Goal: Task Accomplishment & Management: Use online tool/utility

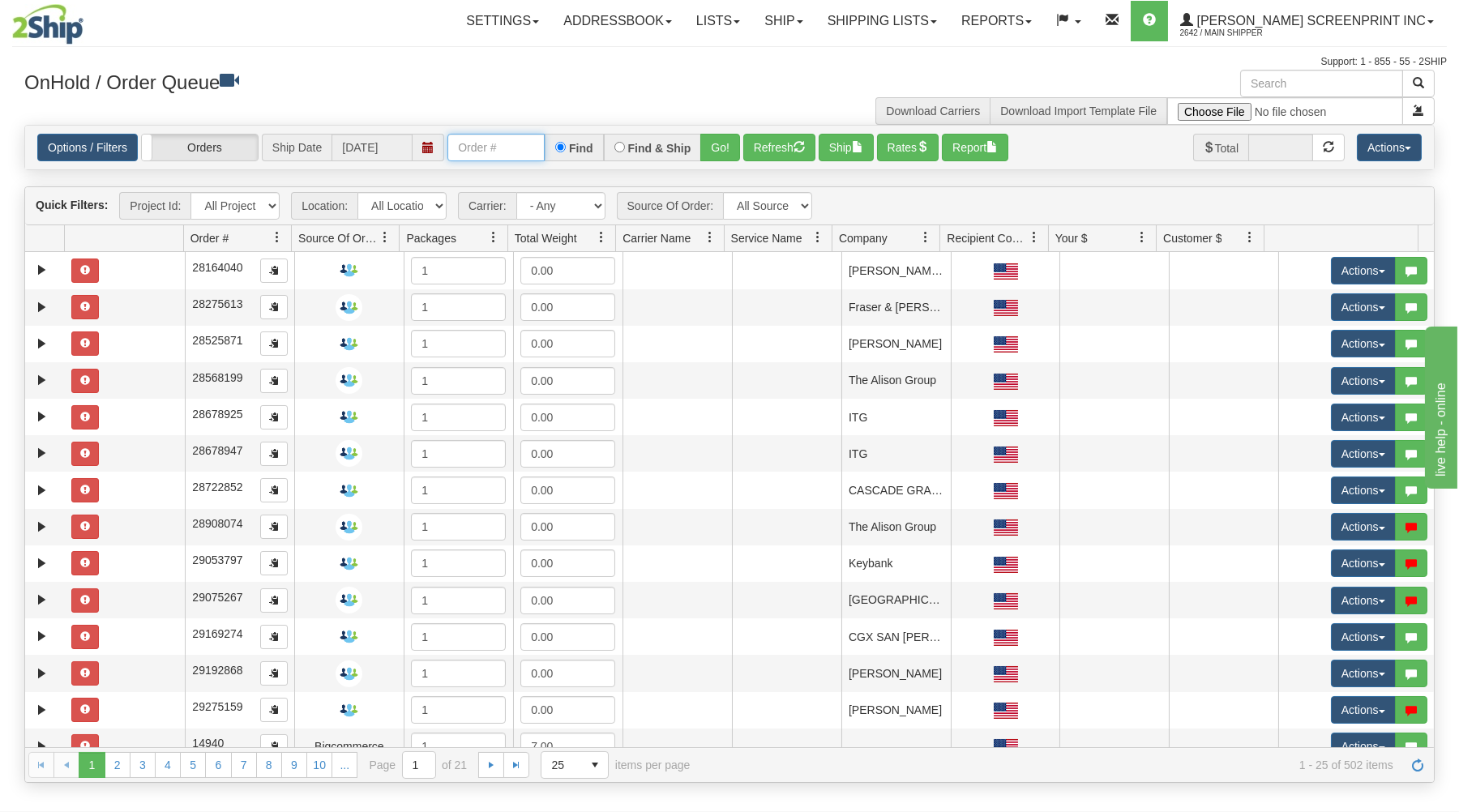
click at [509, 155] on input "text" at bounding box center [496, 148] width 97 height 28
type input "31580408"
click at [720, 151] on button "Go!" at bounding box center [720, 148] width 40 height 28
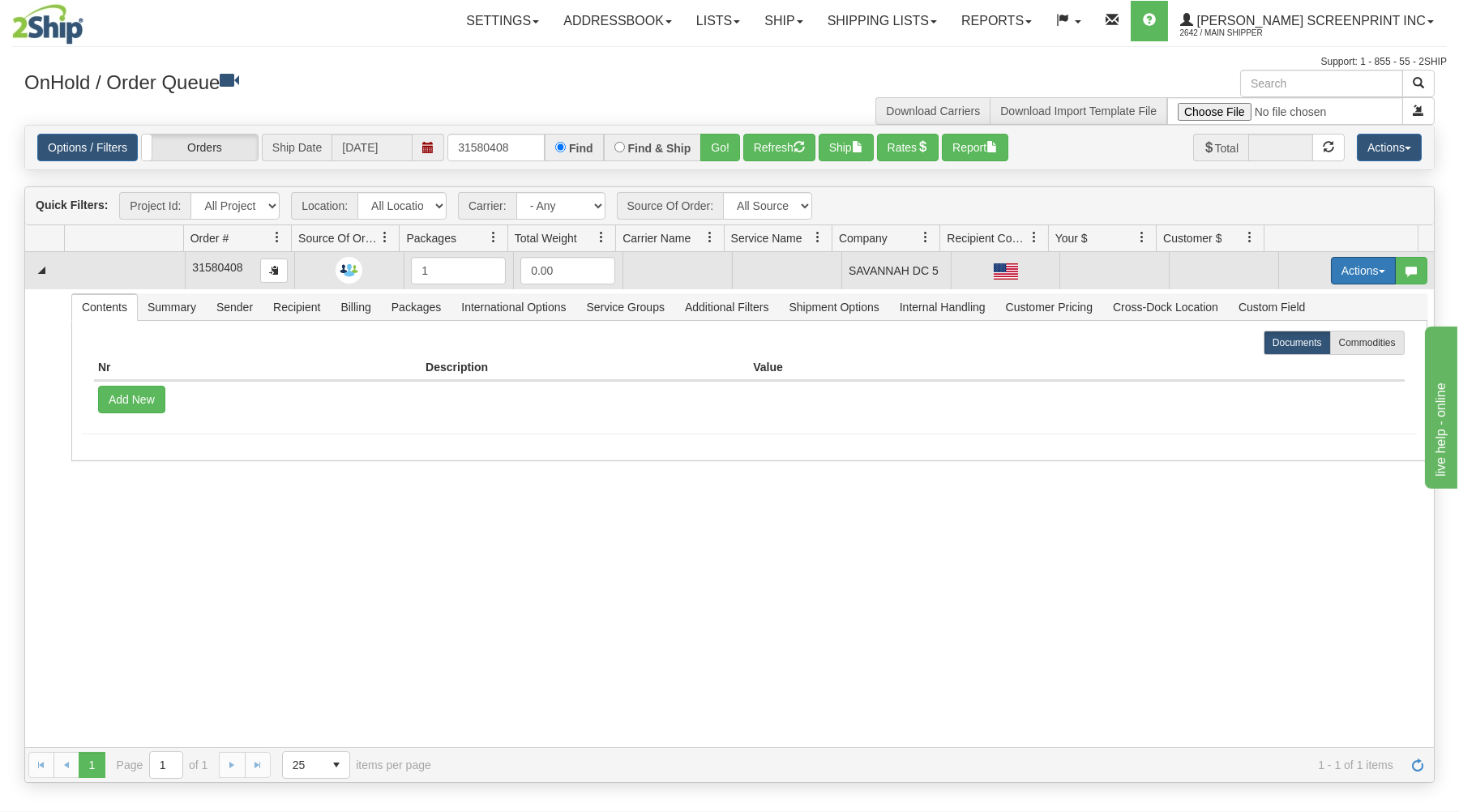
click at [1347, 266] on button "Actions" at bounding box center [1363, 270] width 65 height 28
click at [1310, 299] on link "Open" at bounding box center [1329, 301] width 130 height 21
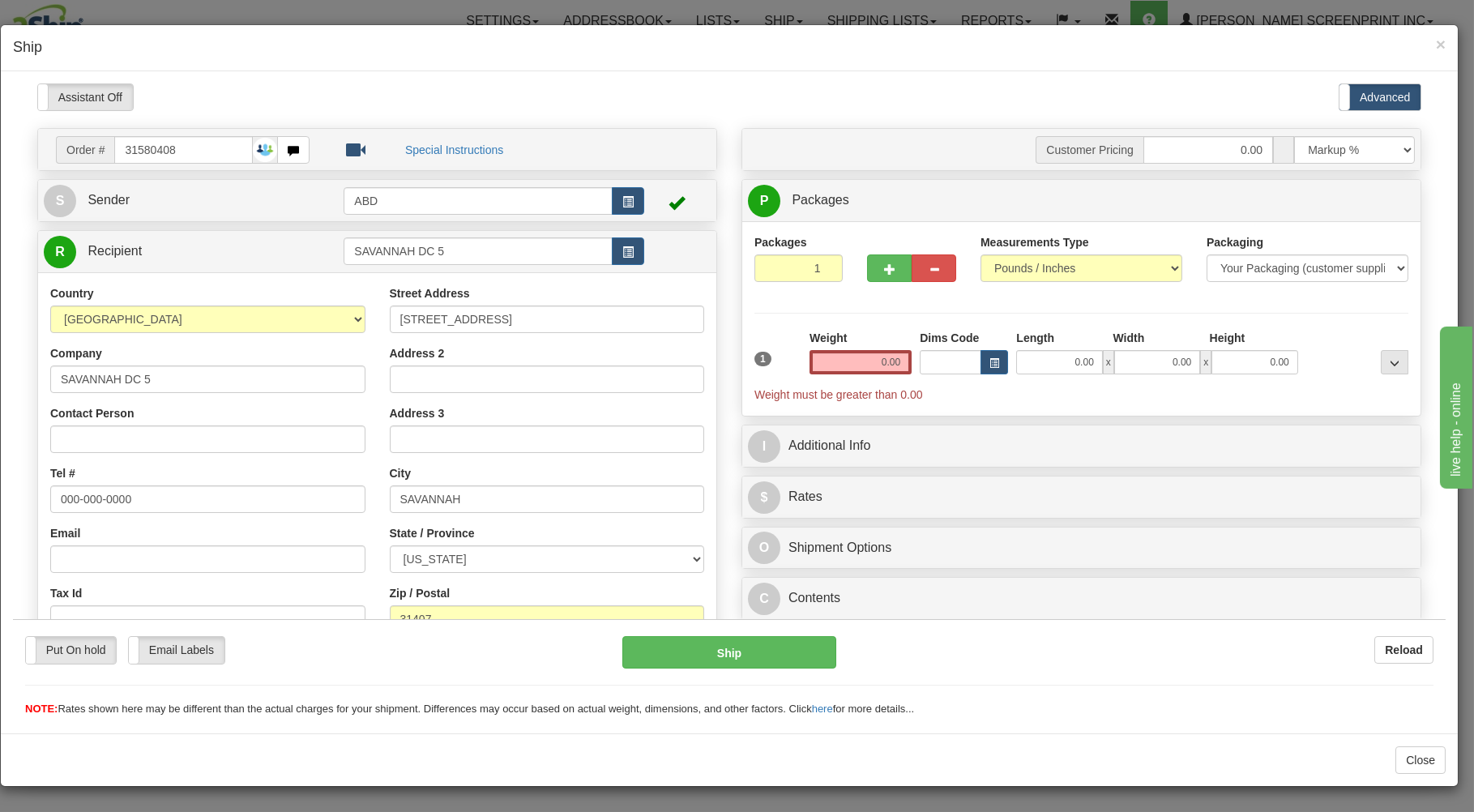
type input "14.35"
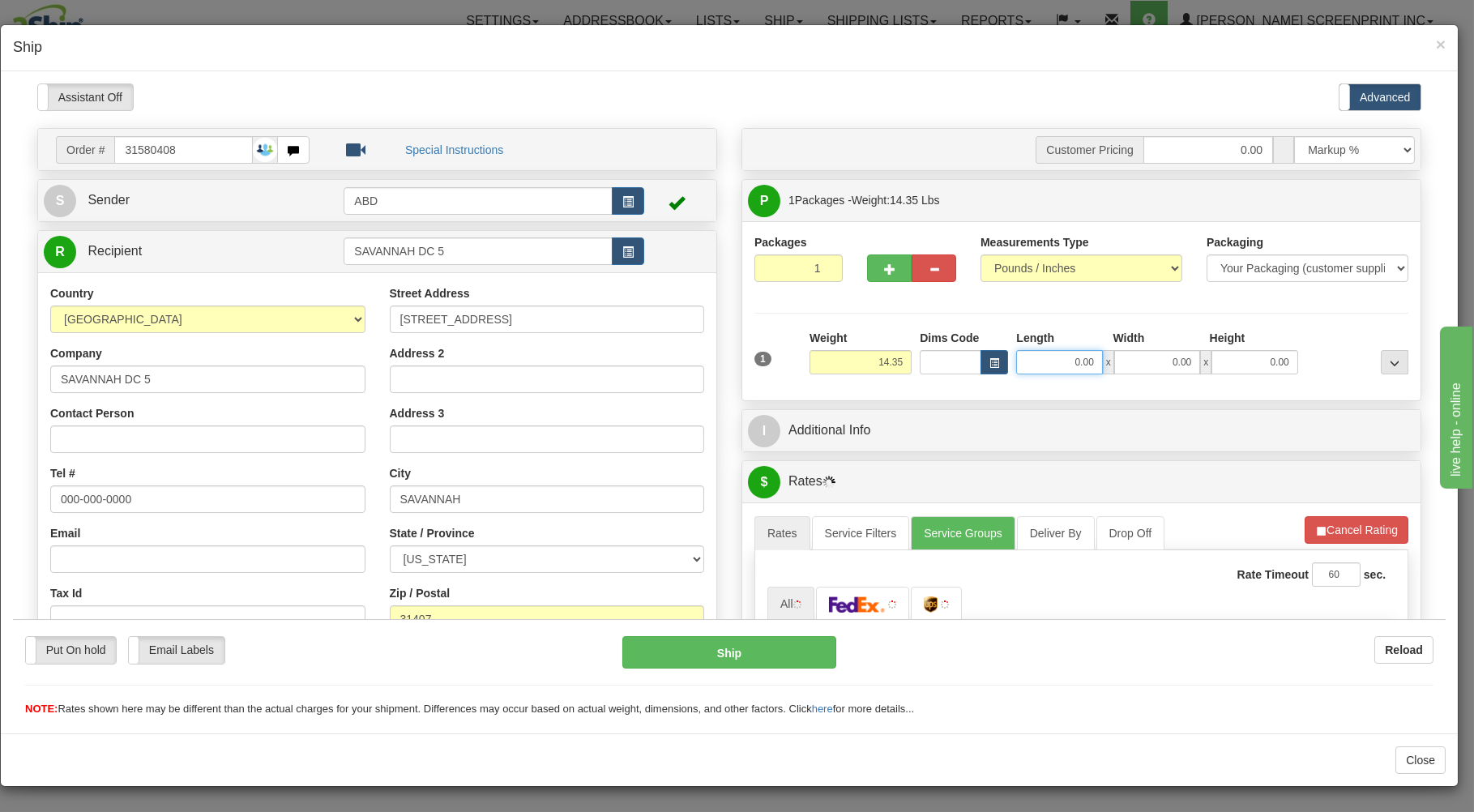
click at [1026, 363] on input "0.00" at bounding box center [1059, 362] width 86 height 25
type input "14.35"
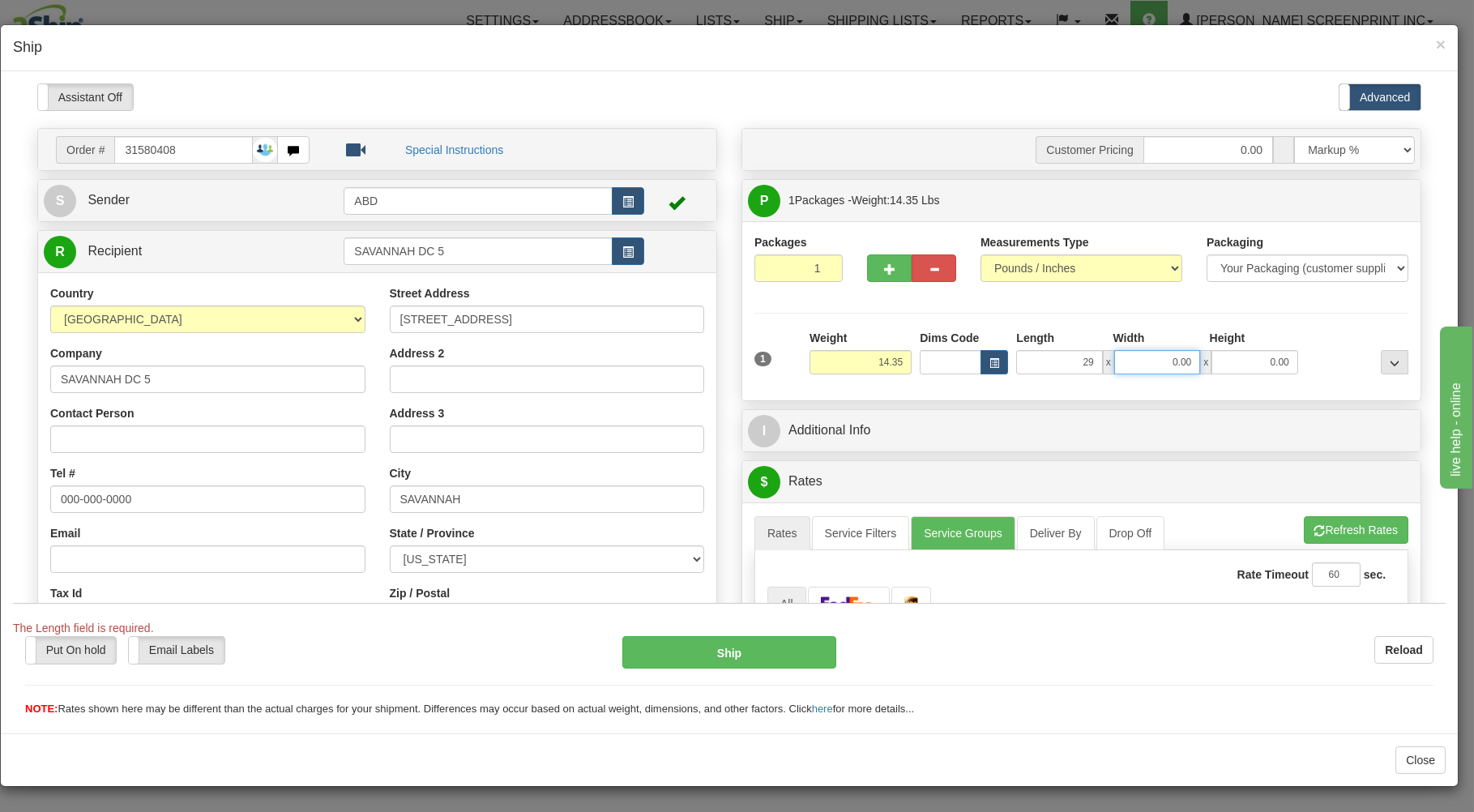
type input "29.00"
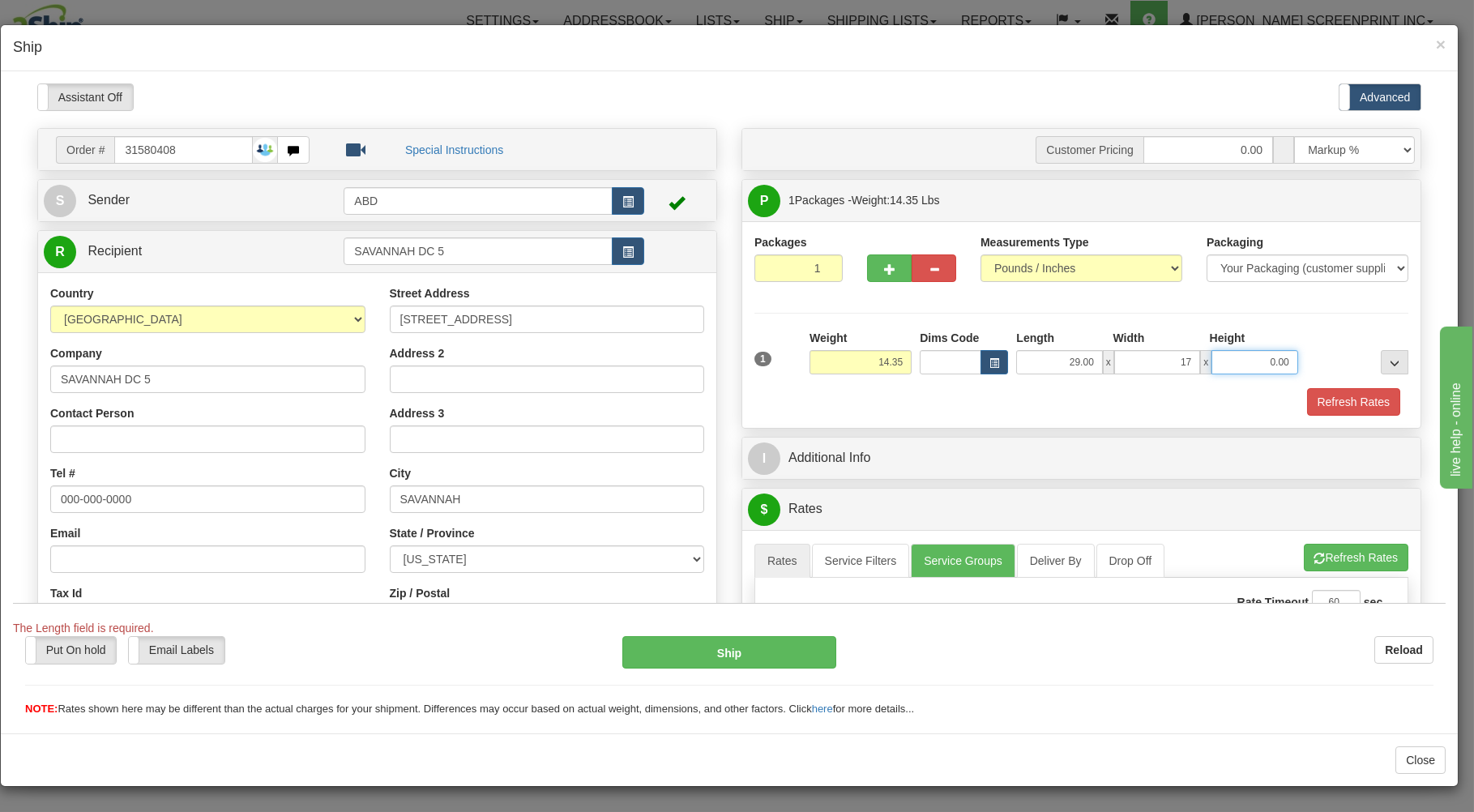
type input "17.00"
type input "4.00"
click at [897, 402] on div "Refresh Rates" at bounding box center [1082, 401] width 662 height 28
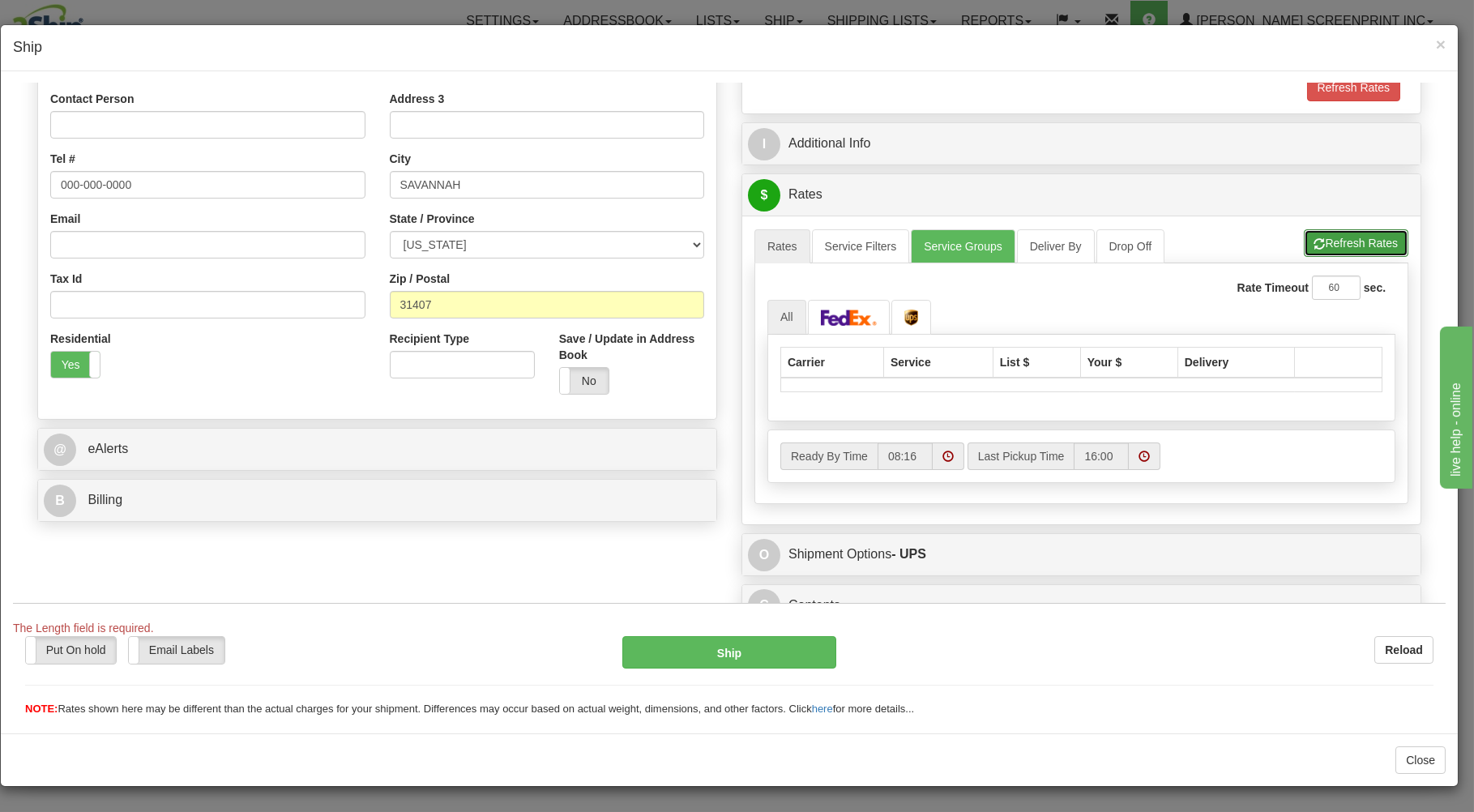
click at [1333, 240] on button "Refresh Rates" at bounding box center [1356, 243] width 105 height 28
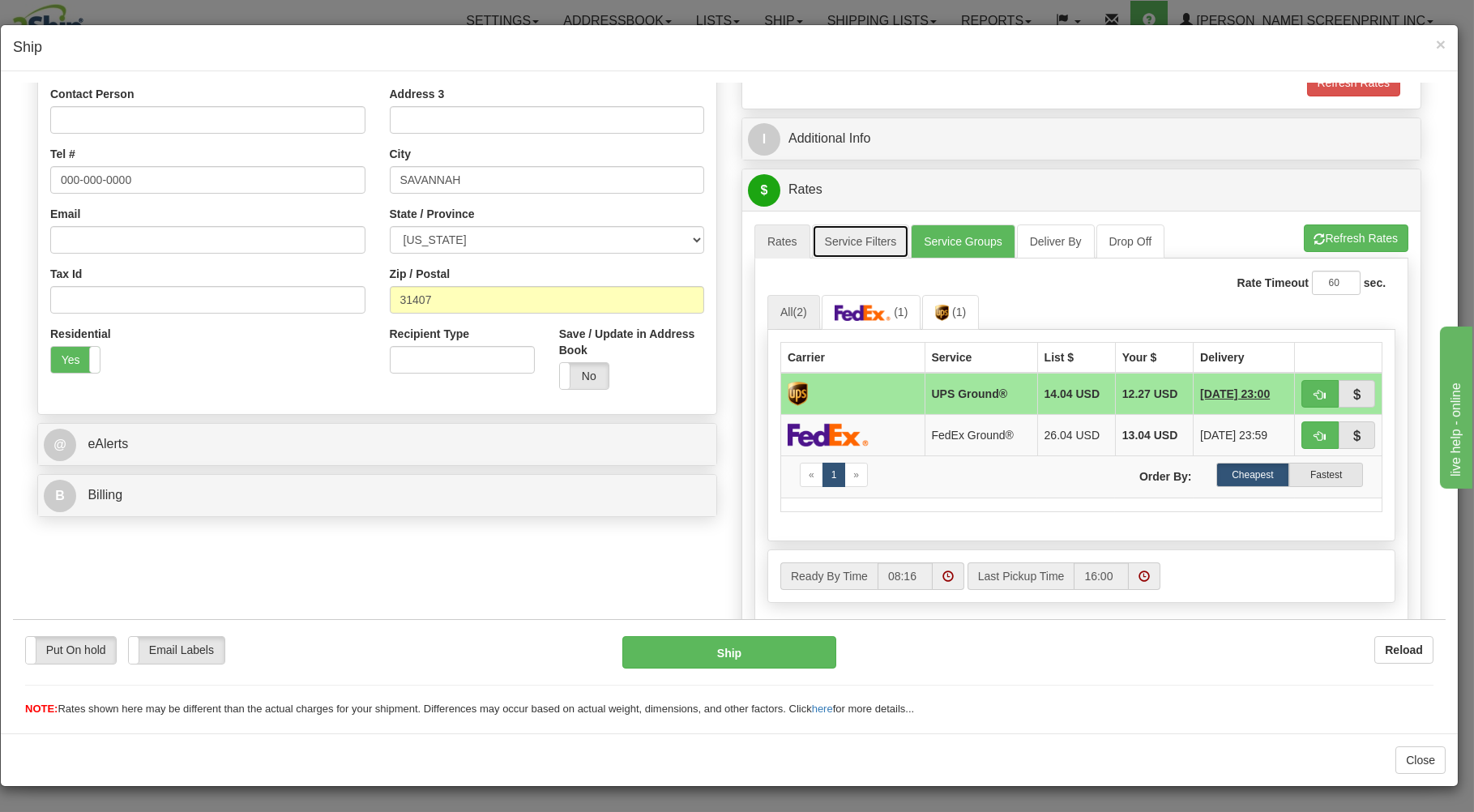
click at [864, 247] on link "Service Filters" at bounding box center [861, 241] width 98 height 34
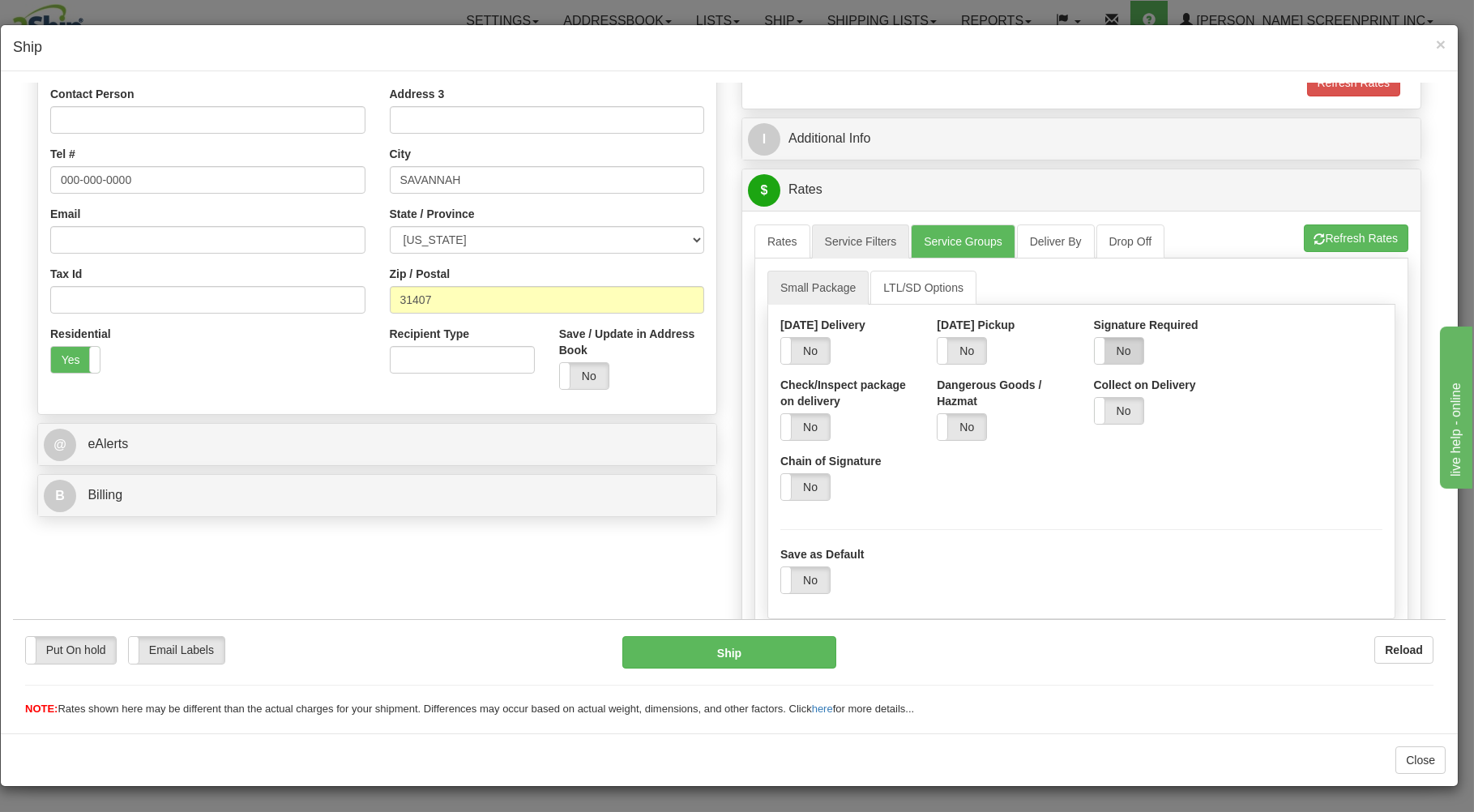
click at [1119, 353] on label "No" at bounding box center [1119, 350] width 49 height 26
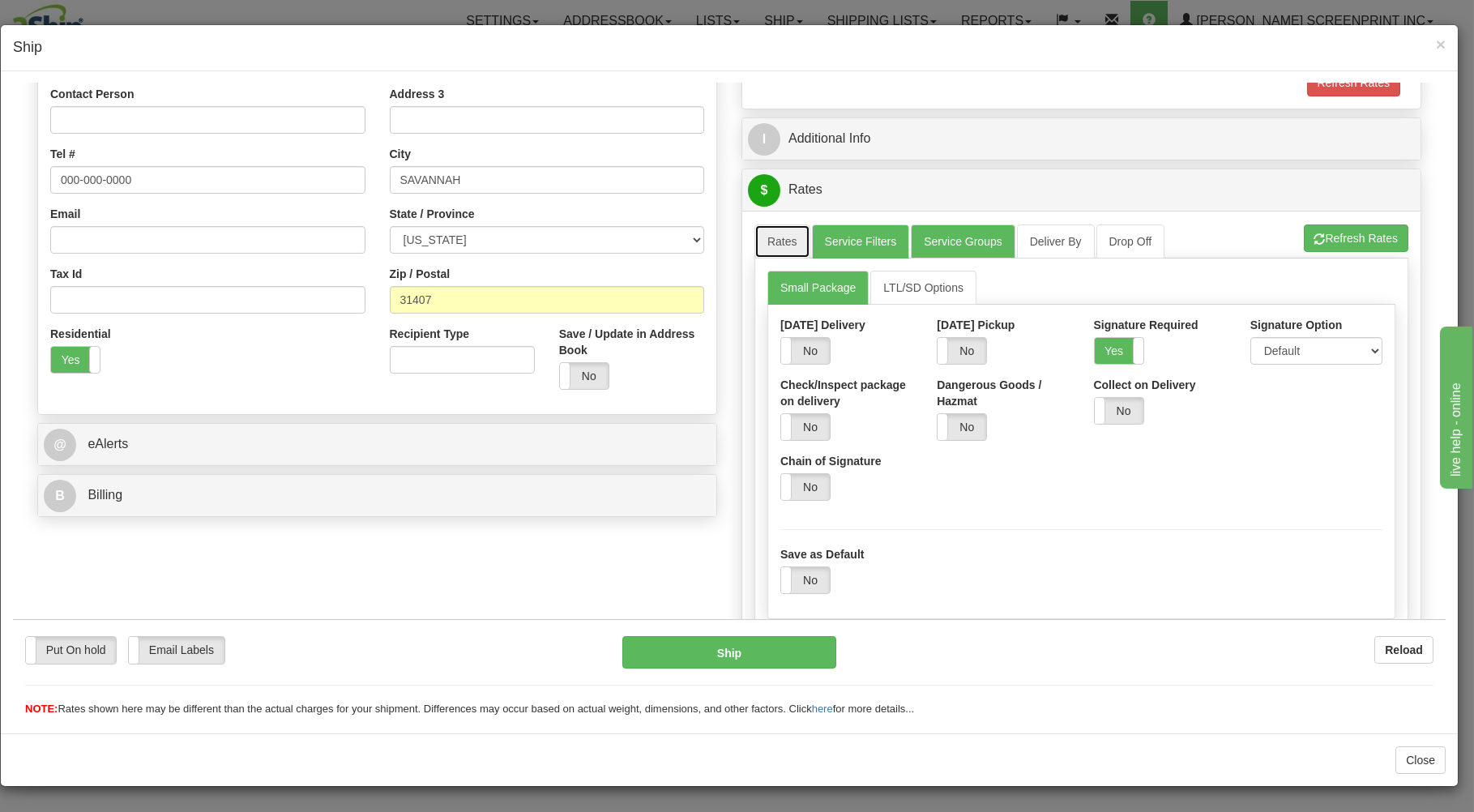
click at [766, 236] on link "Rates" at bounding box center [783, 241] width 56 height 34
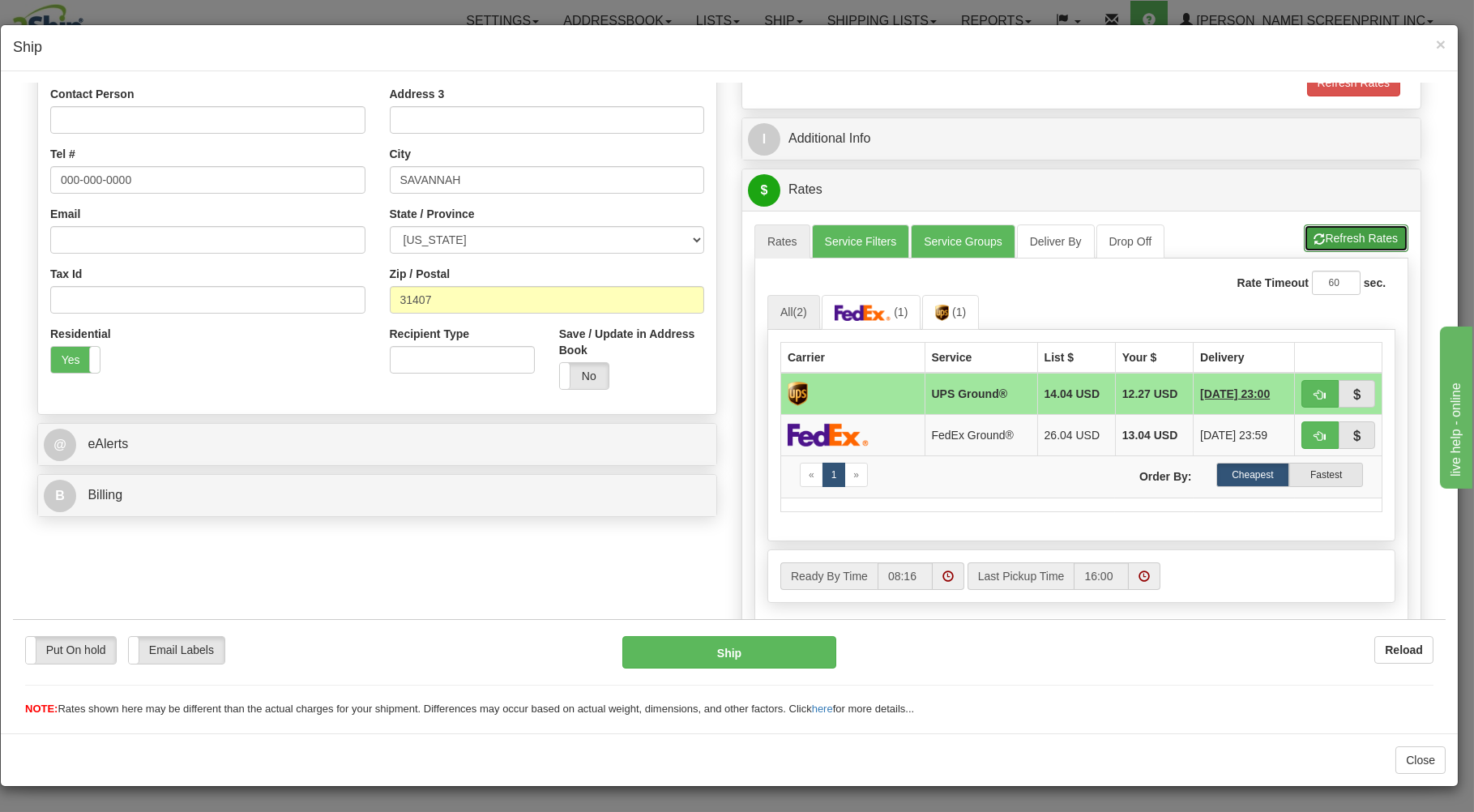
click at [1315, 238] on span "button" at bounding box center [1320, 239] width 11 height 11
click at [1302, 387] on button "button" at bounding box center [1320, 393] width 38 height 28
type input "03"
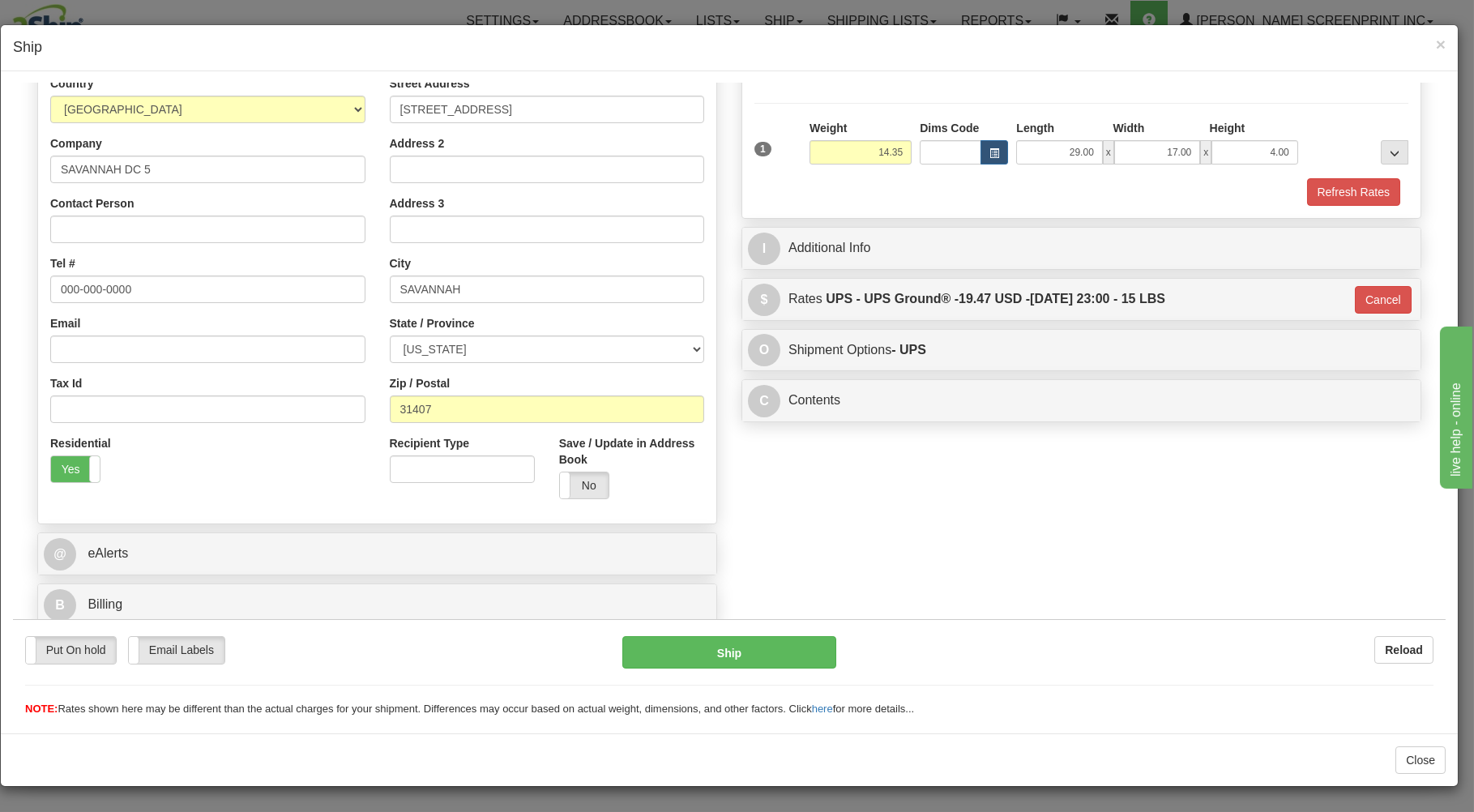
scroll to position [213, 0]
click at [797, 643] on button "Ship" at bounding box center [730, 652] width 215 height 33
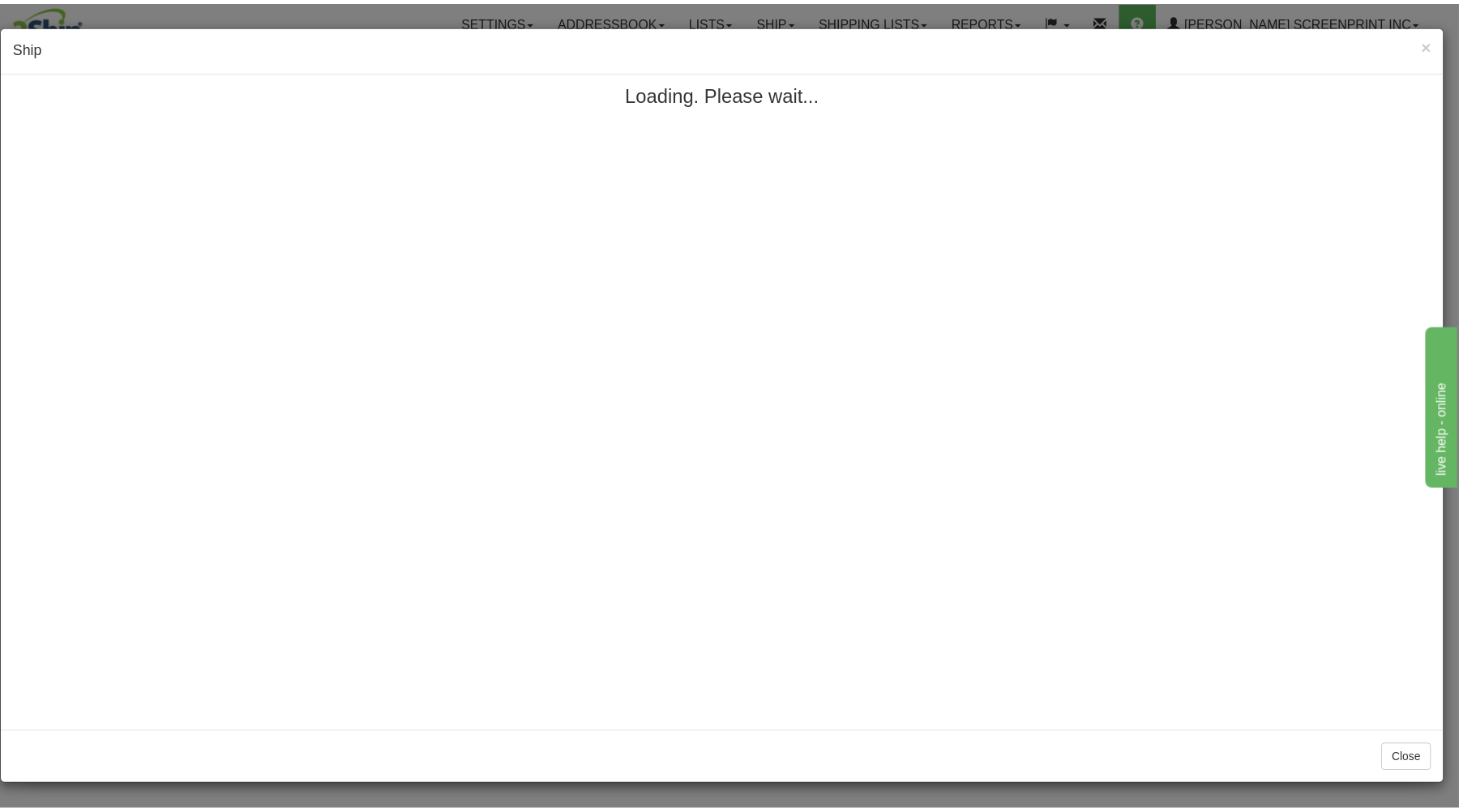
scroll to position [0, 0]
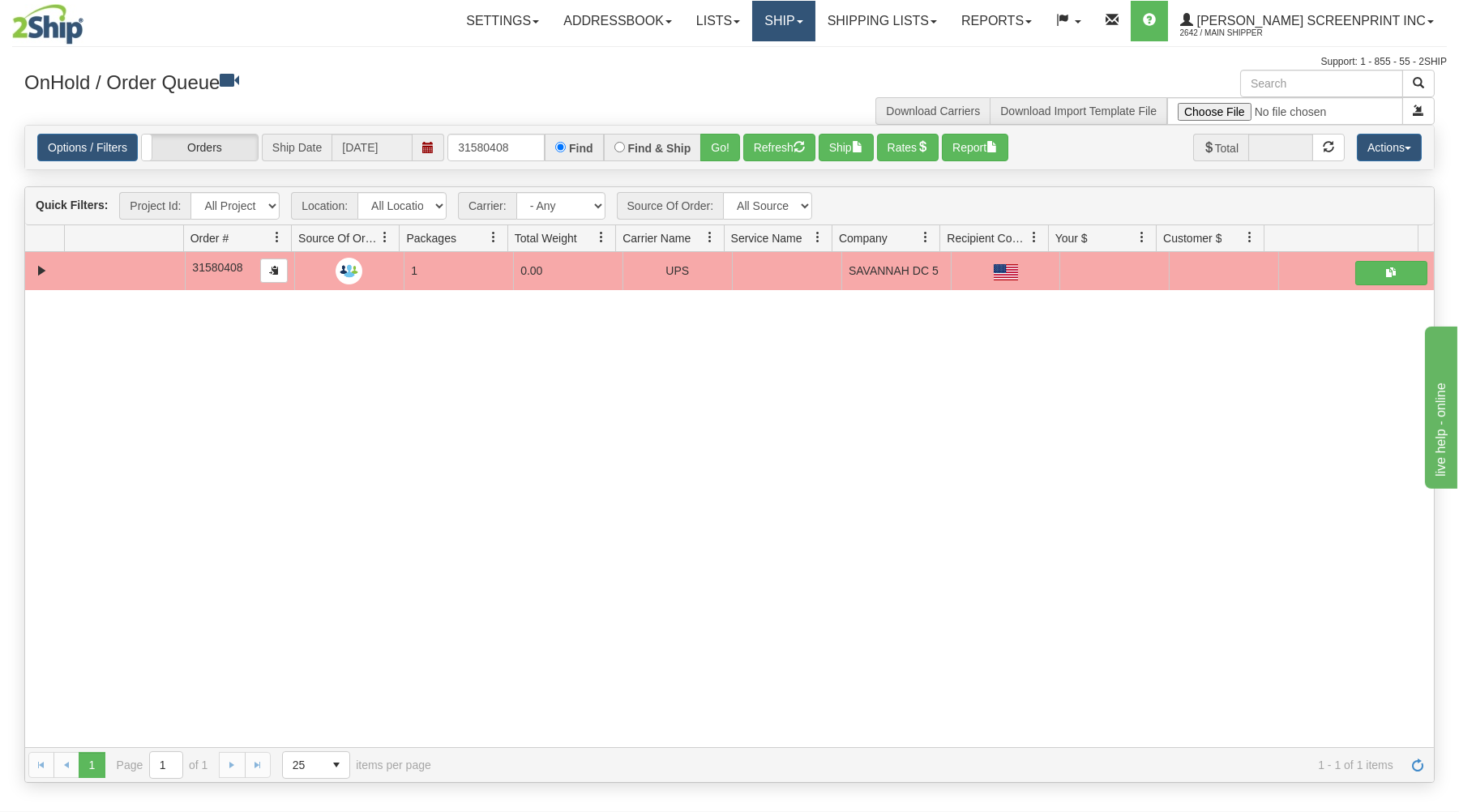
click at [814, 17] on link "Ship" at bounding box center [783, 21] width 62 height 41
click at [814, 71] on link "Ship Request" at bounding box center [741, 78] width 147 height 21
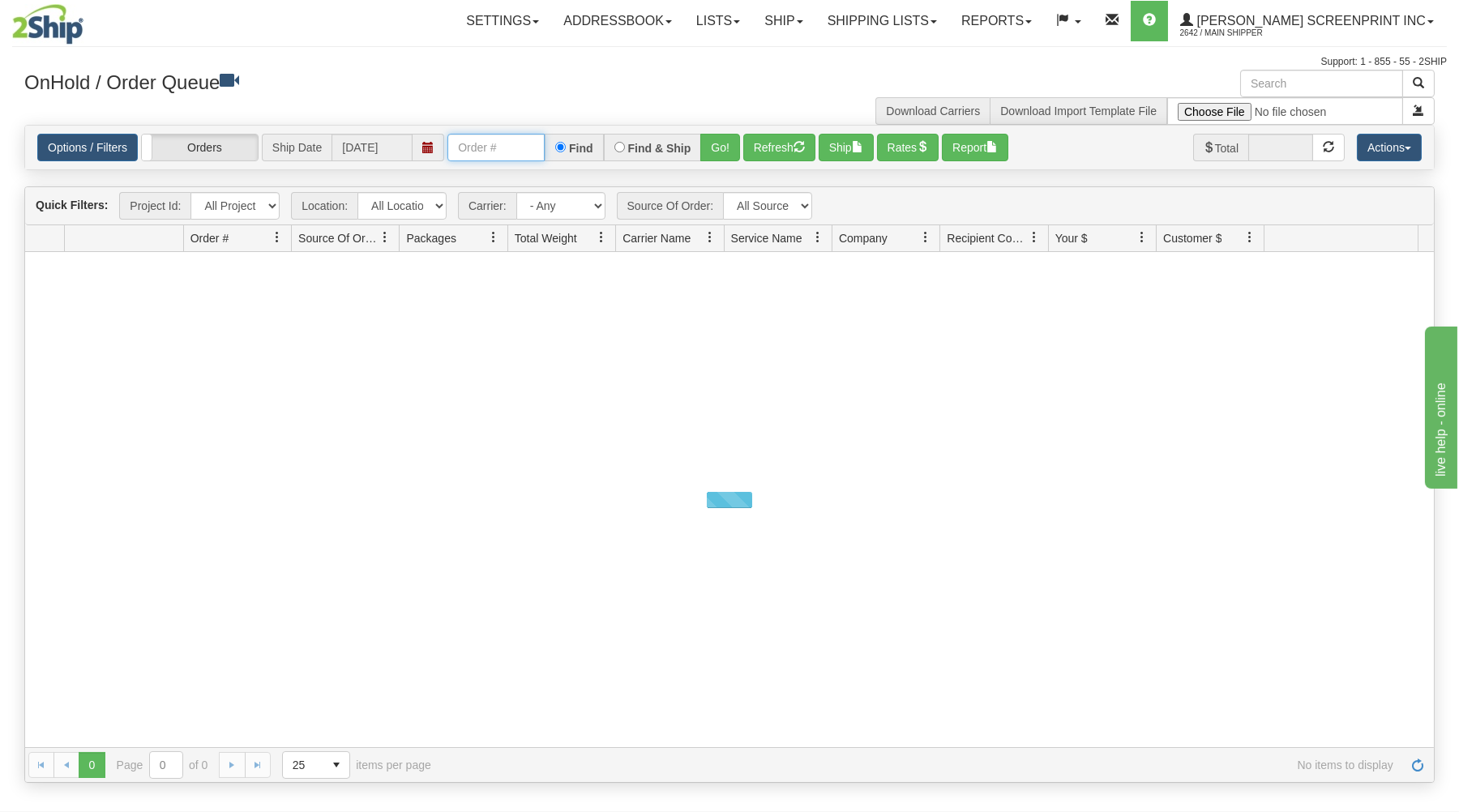
click at [465, 141] on input "text" at bounding box center [496, 148] width 97 height 28
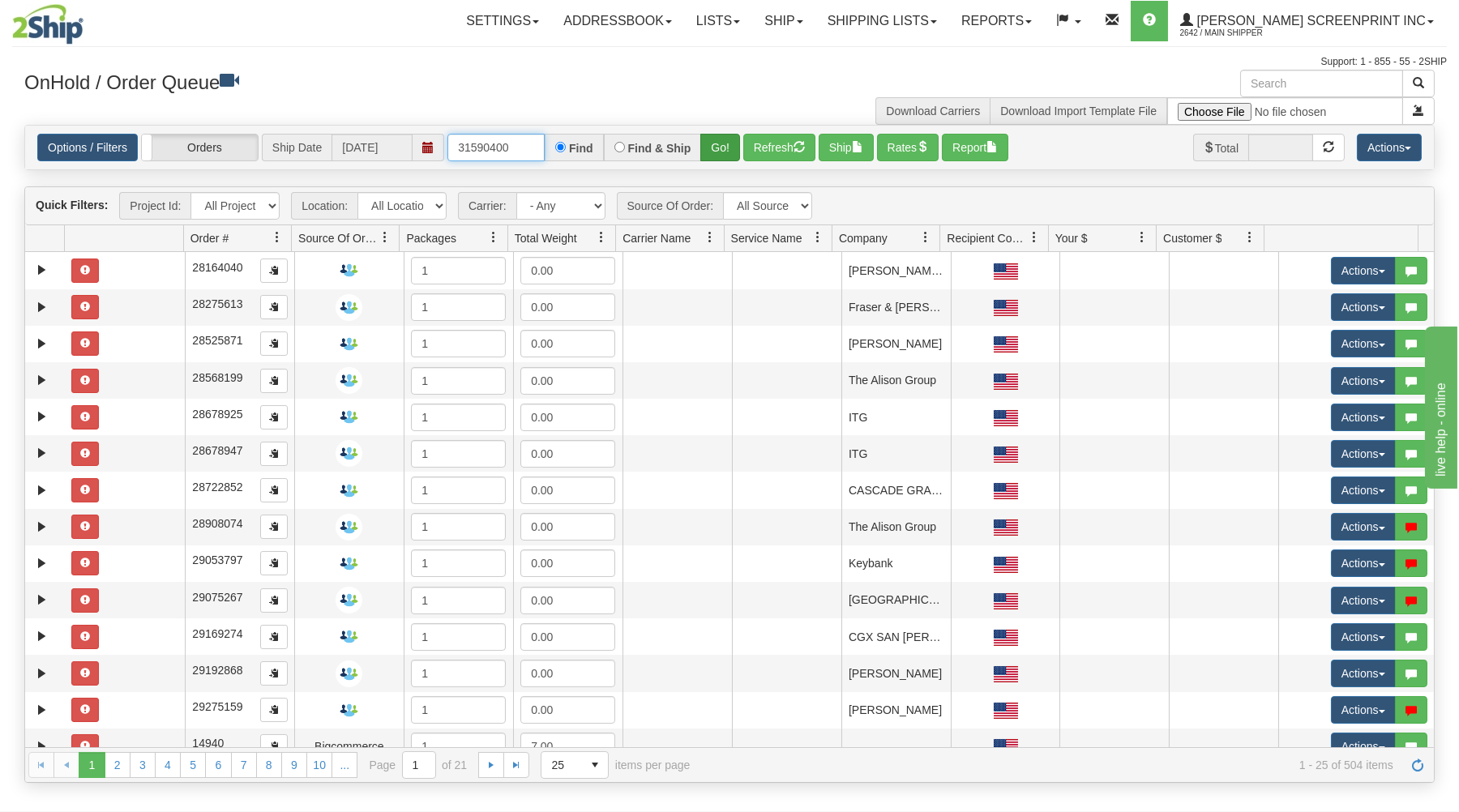
type input "31590400"
click at [718, 148] on button "Go!" at bounding box center [720, 148] width 40 height 28
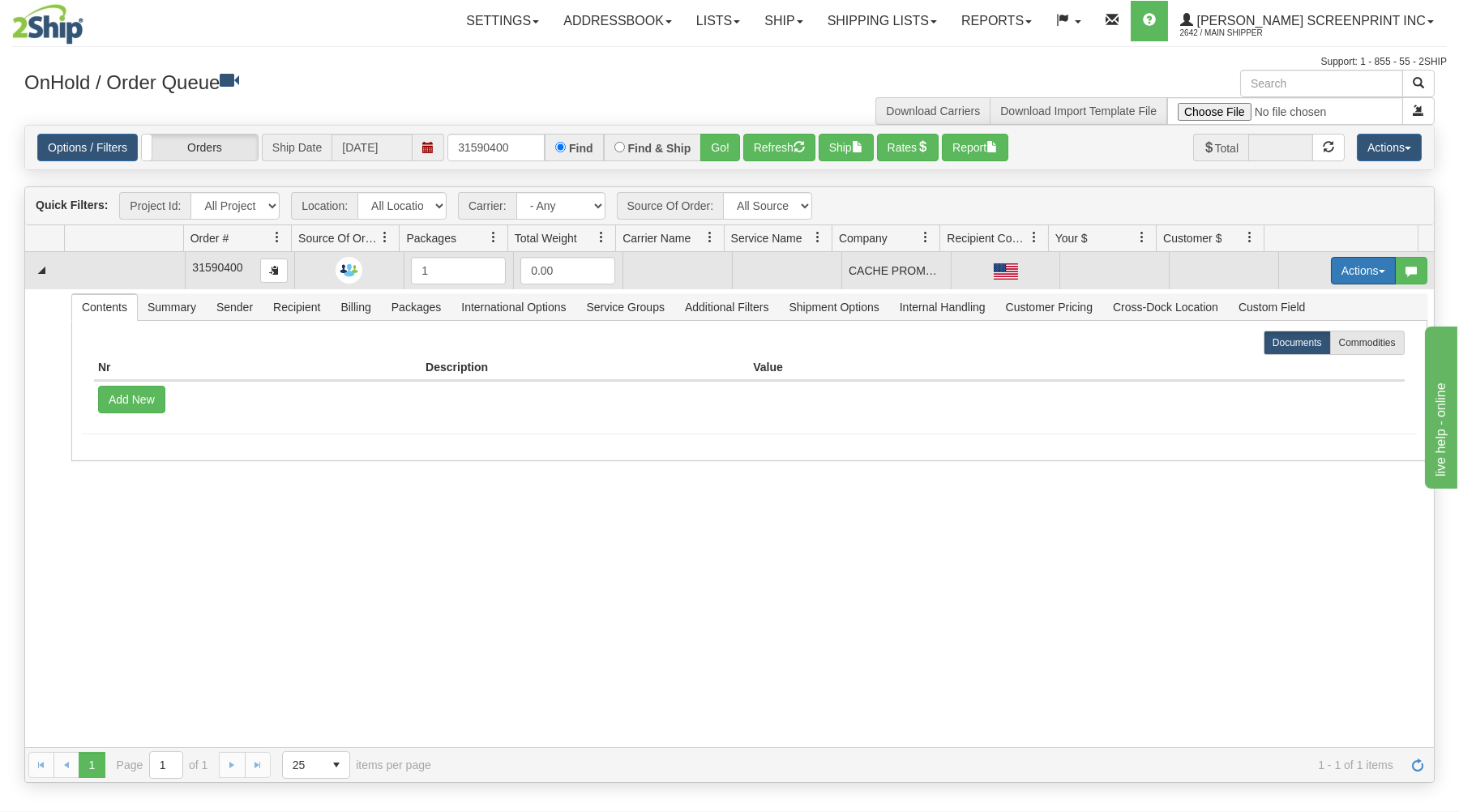
click at [1360, 268] on button "Actions" at bounding box center [1363, 270] width 65 height 28
click at [1327, 304] on link "Open" at bounding box center [1329, 301] width 130 height 21
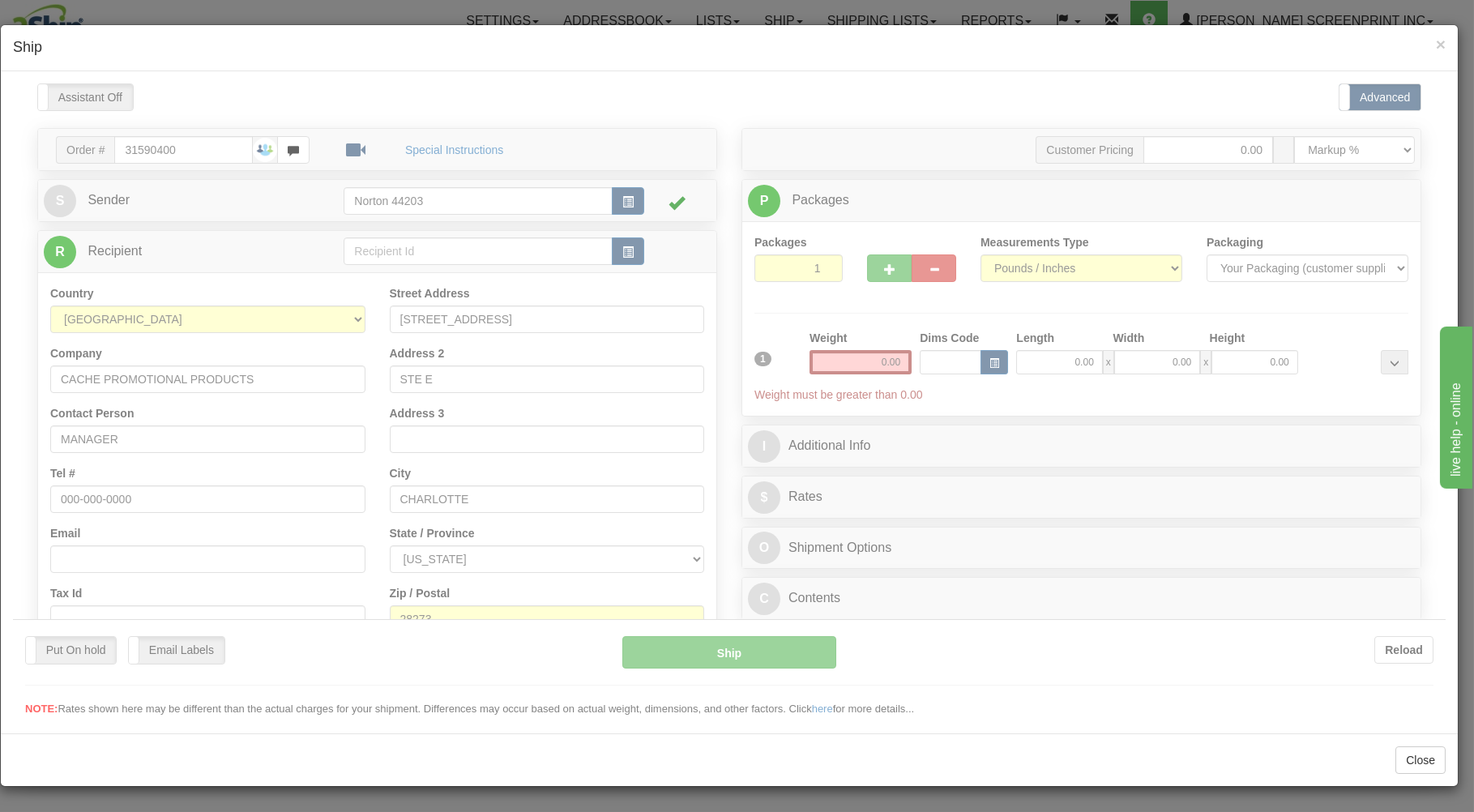
type input "4.55"
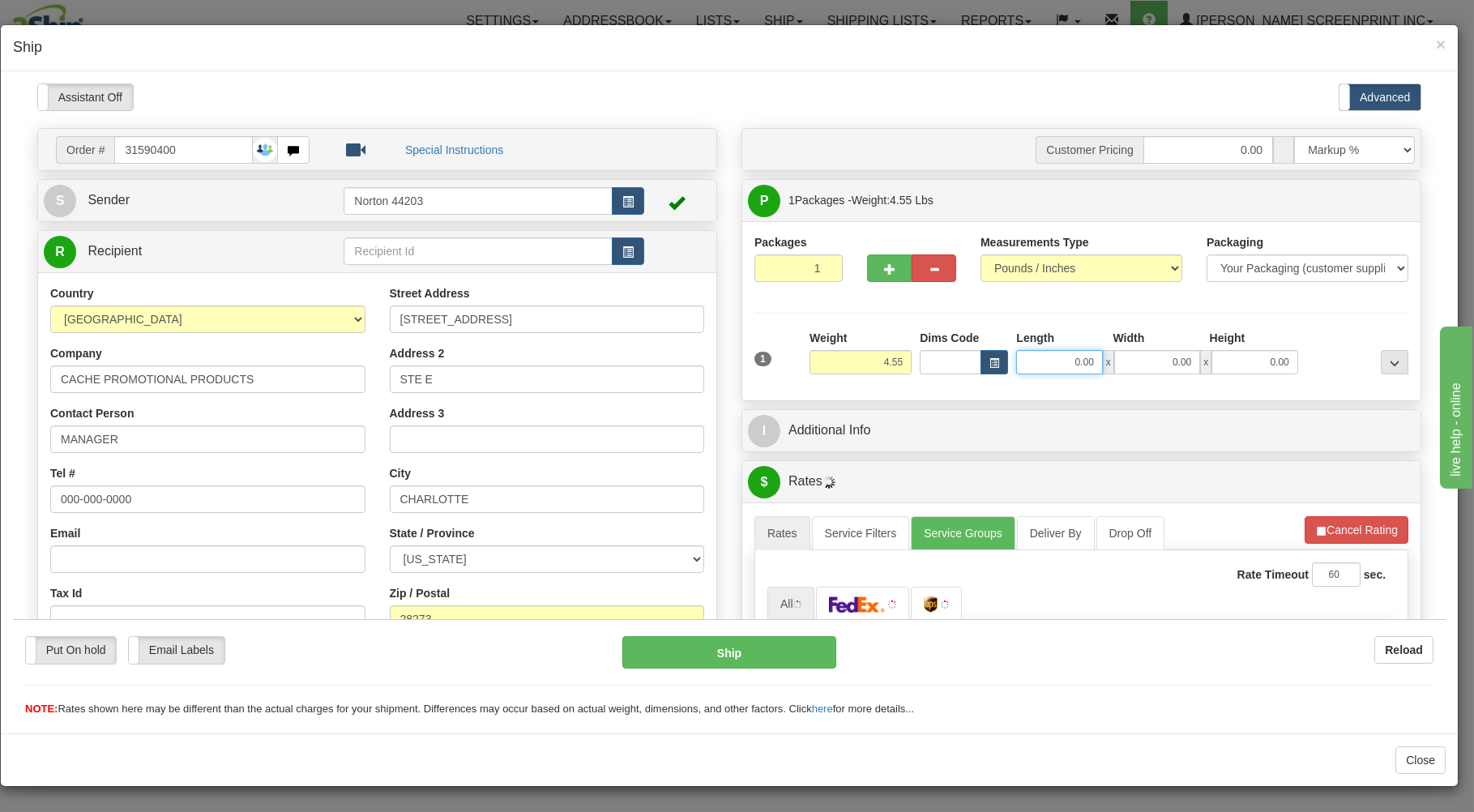
click at [1019, 359] on input "0.00" at bounding box center [1059, 362] width 86 height 25
type input "27.00"
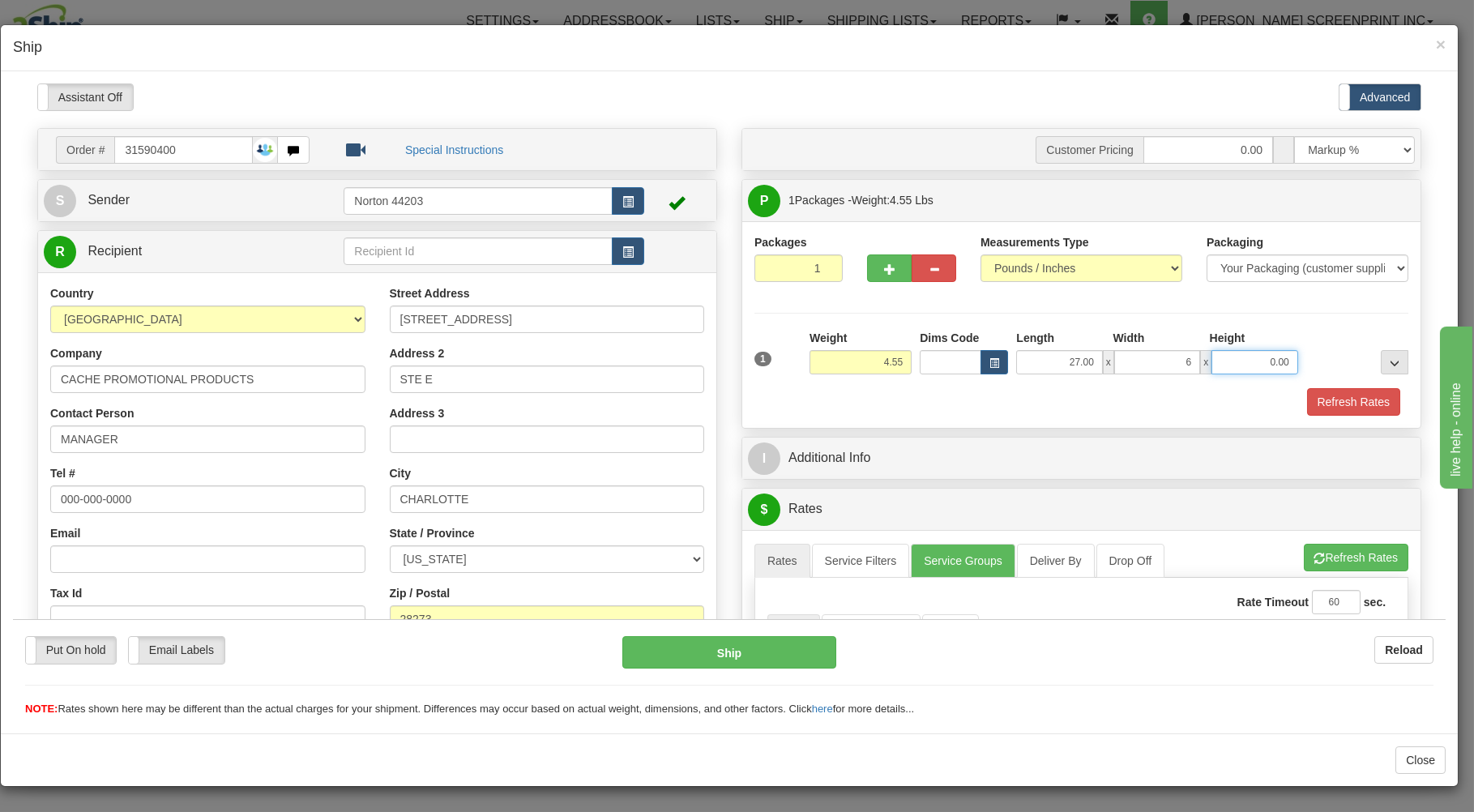
type input "6.00"
type input "4.55"
click at [1012, 411] on div "Refresh Rates" at bounding box center [1082, 401] width 662 height 28
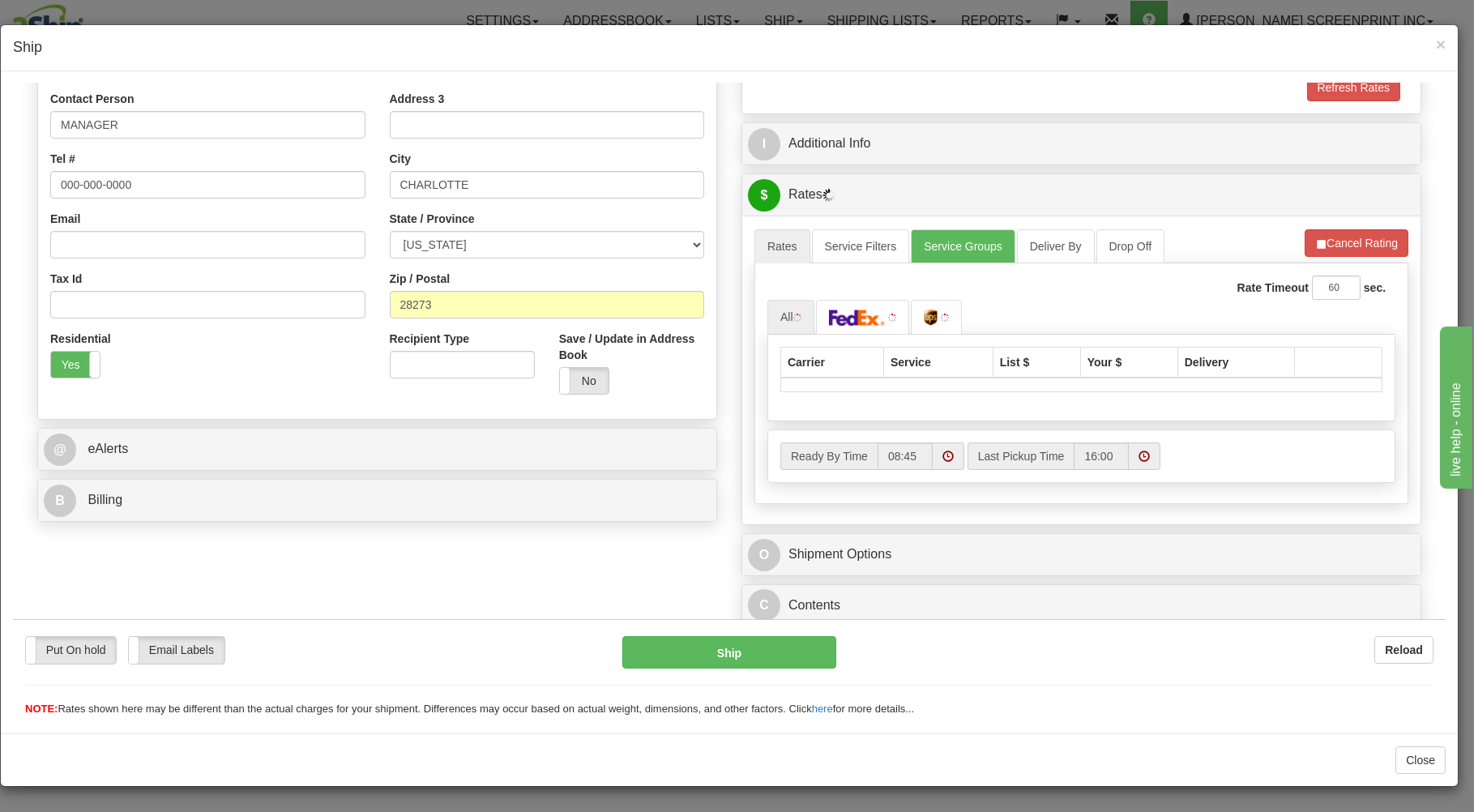
scroll to position [319, 0]
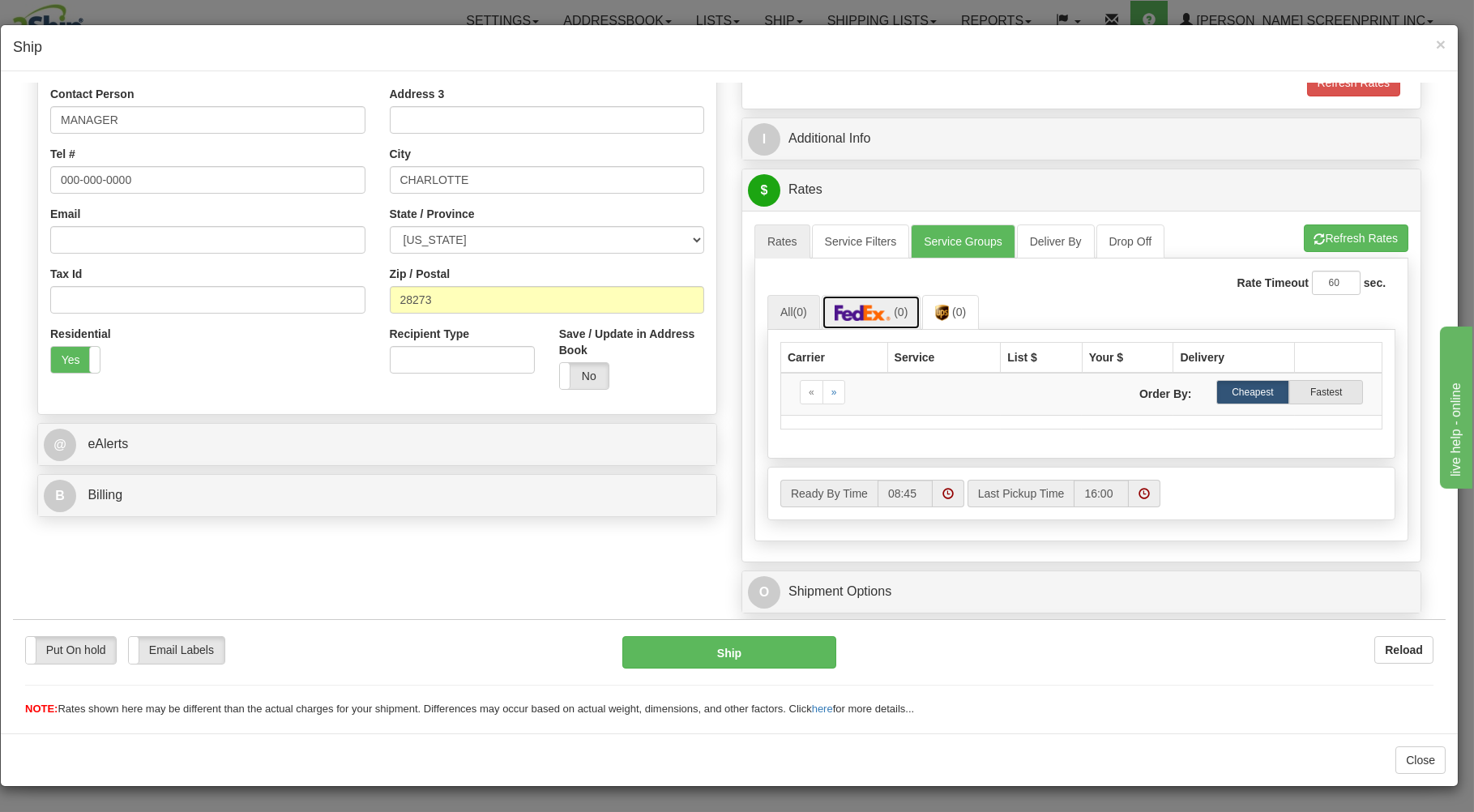
click at [869, 310] on img at bounding box center [863, 312] width 56 height 16
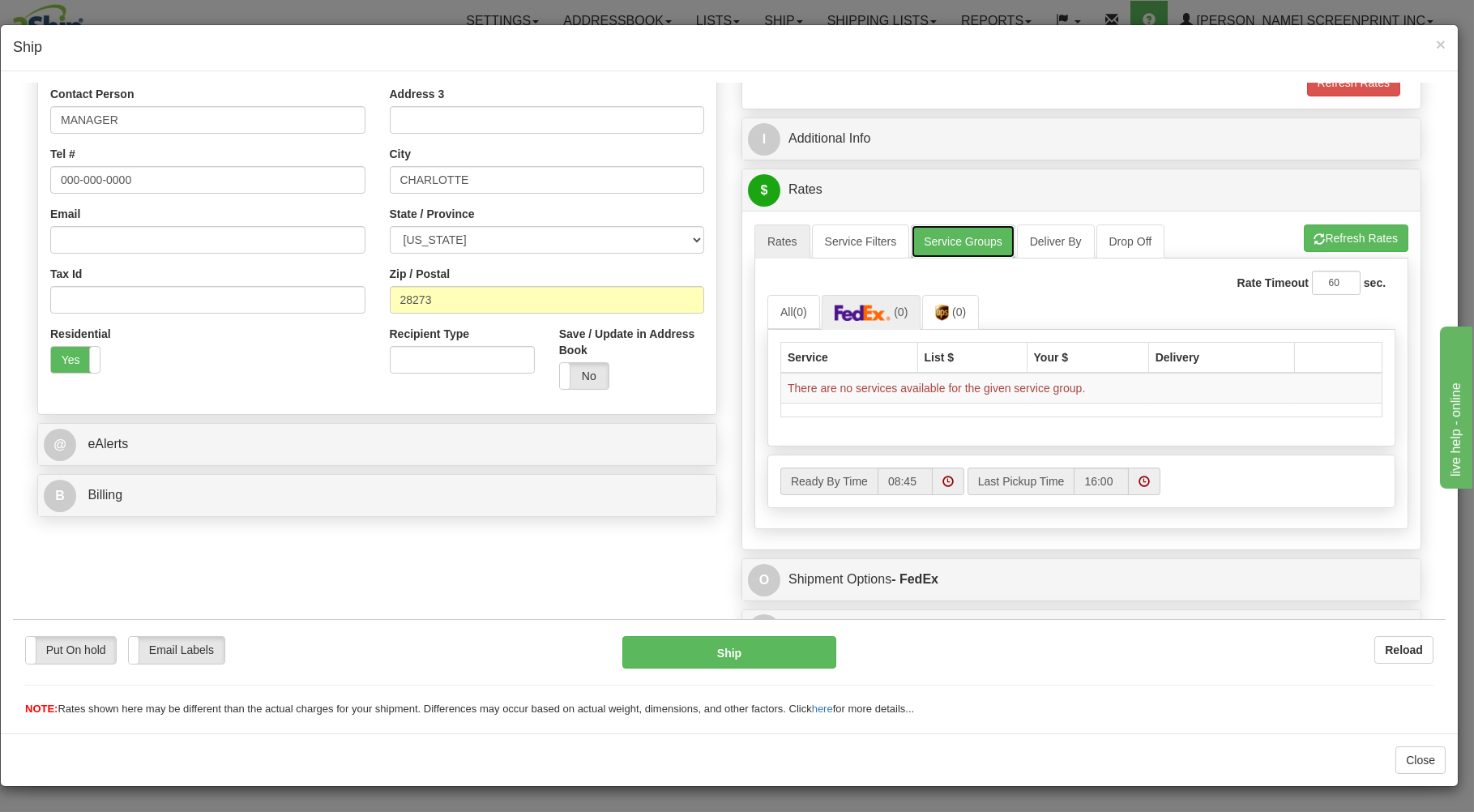
drag, startPoint x: 955, startPoint y: 229, endPoint x: 964, endPoint y: 247, distance: 20.1
click at [958, 230] on link "Service Groups" at bounding box center [963, 241] width 104 height 34
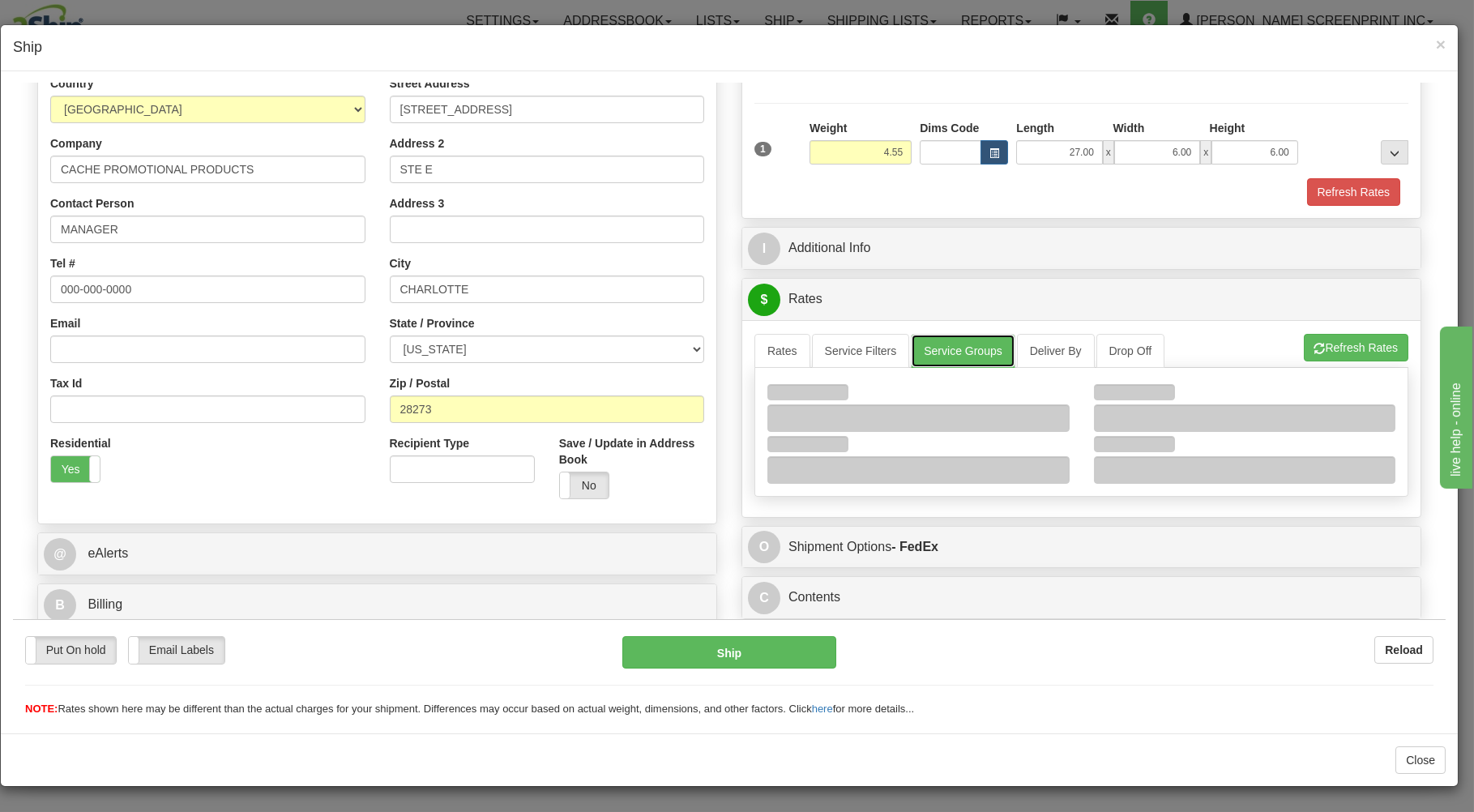
scroll to position [213, 0]
click at [976, 350] on link "Service Groups" at bounding box center [963, 350] width 104 height 34
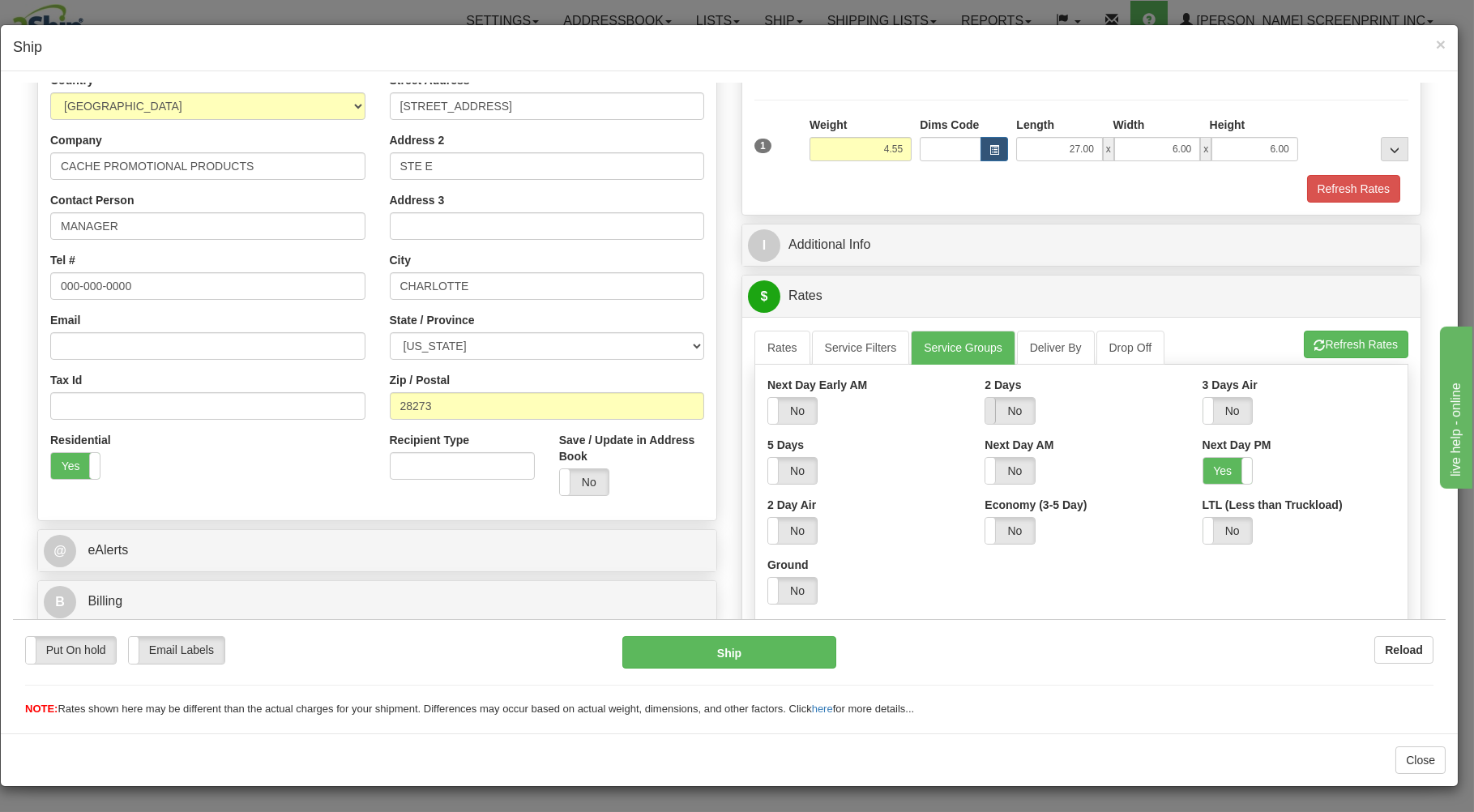
drag, startPoint x: 1204, startPoint y: 465, endPoint x: 984, endPoint y: 422, distance: 224.2
click at [1204, 464] on label "Yes" at bounding box center [1228, 470] width 49 height 26
click at [761, 351] on link "Rates" at bounding box center [783, 347] width 56 height 34
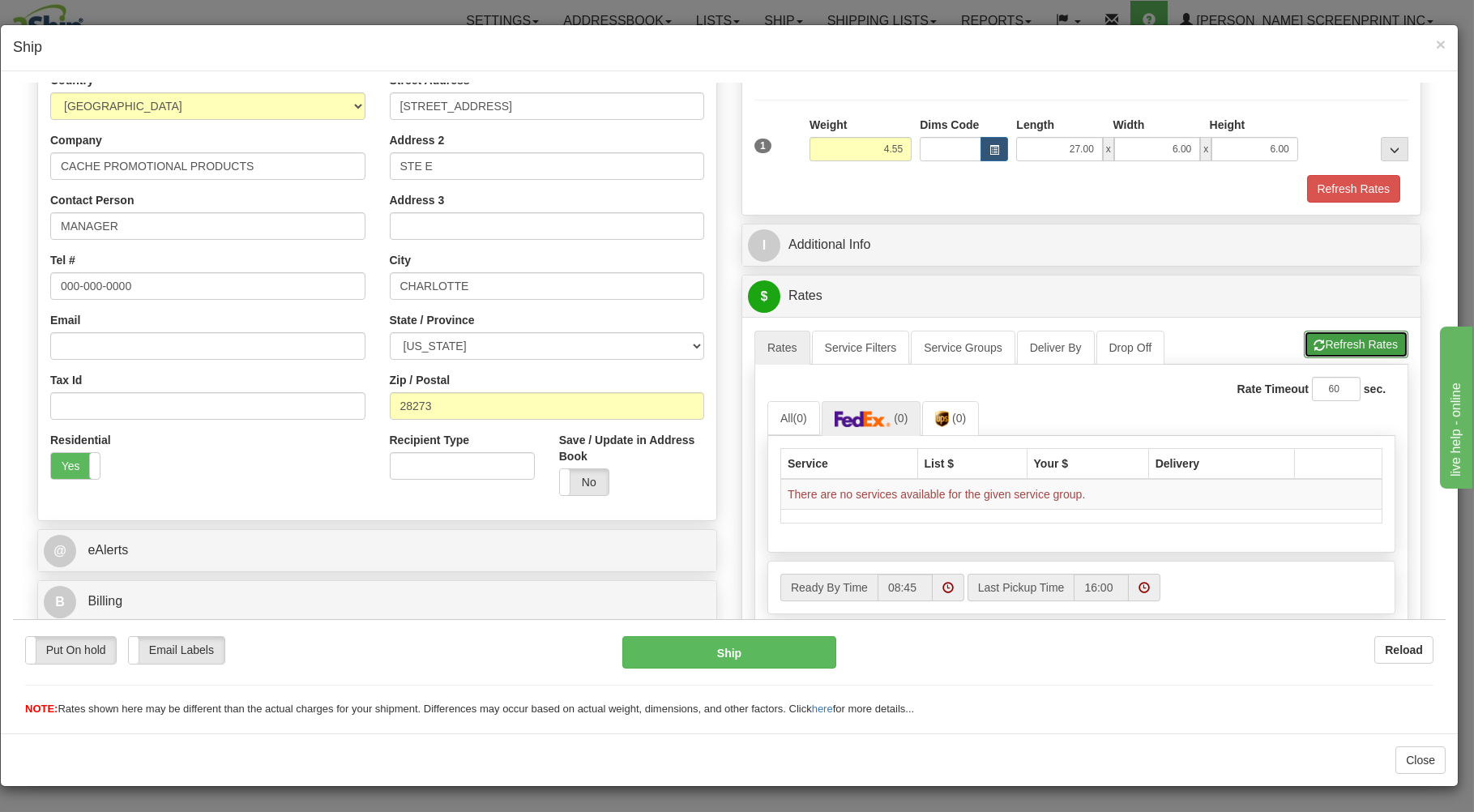
click at [1318, 341] on button "Refresh Rates" at bounding box center [1356, 344] width 105 height 28
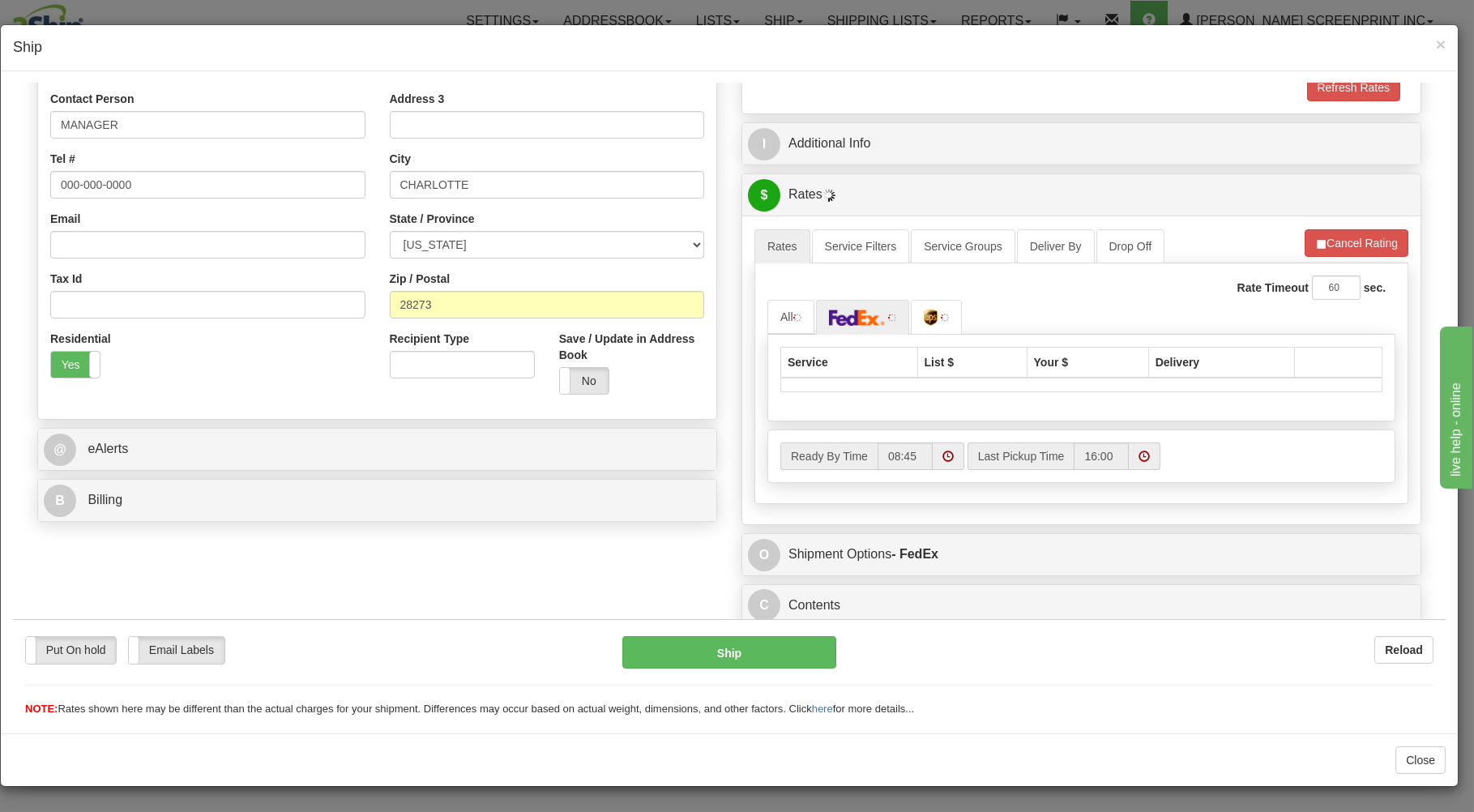
scroll to position [319, 0]
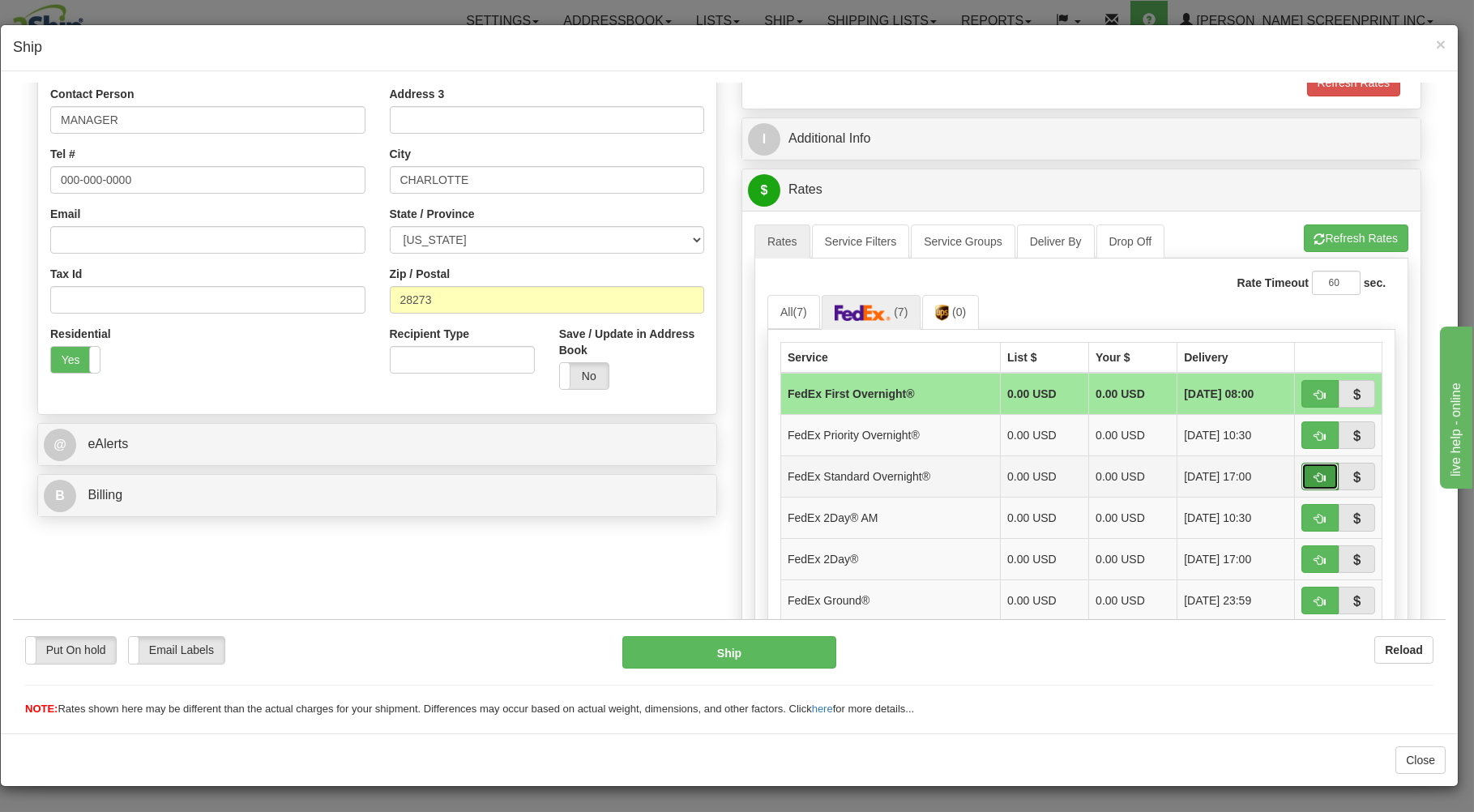
click at [1313, 471] on button "button" at bounding box center [1320, 475] width 38 height 28
type input "05"
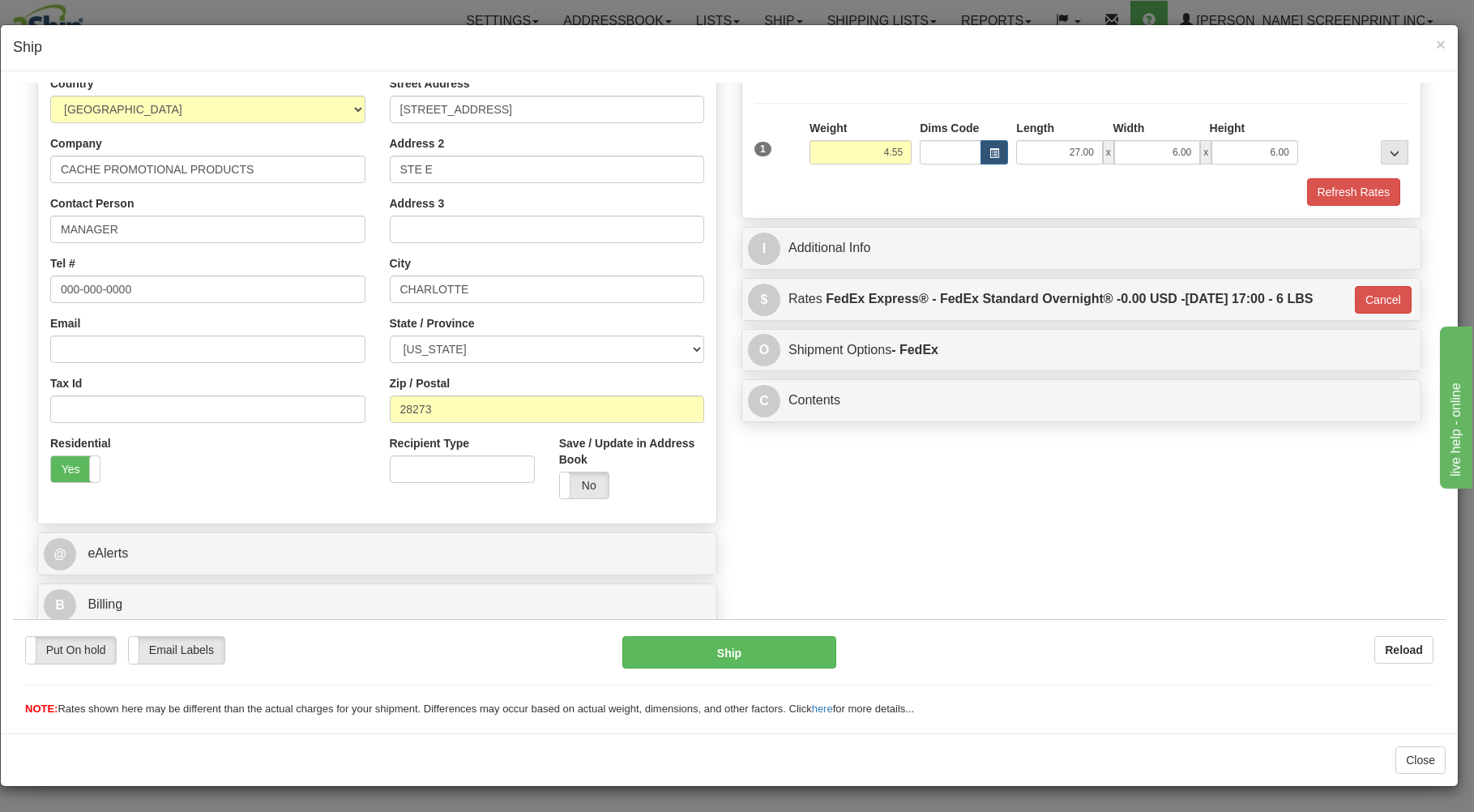
scroll to position [213, 0]
click at [795, 645] on button "Ship" at bounding box center [730, 652] width 215 height 33
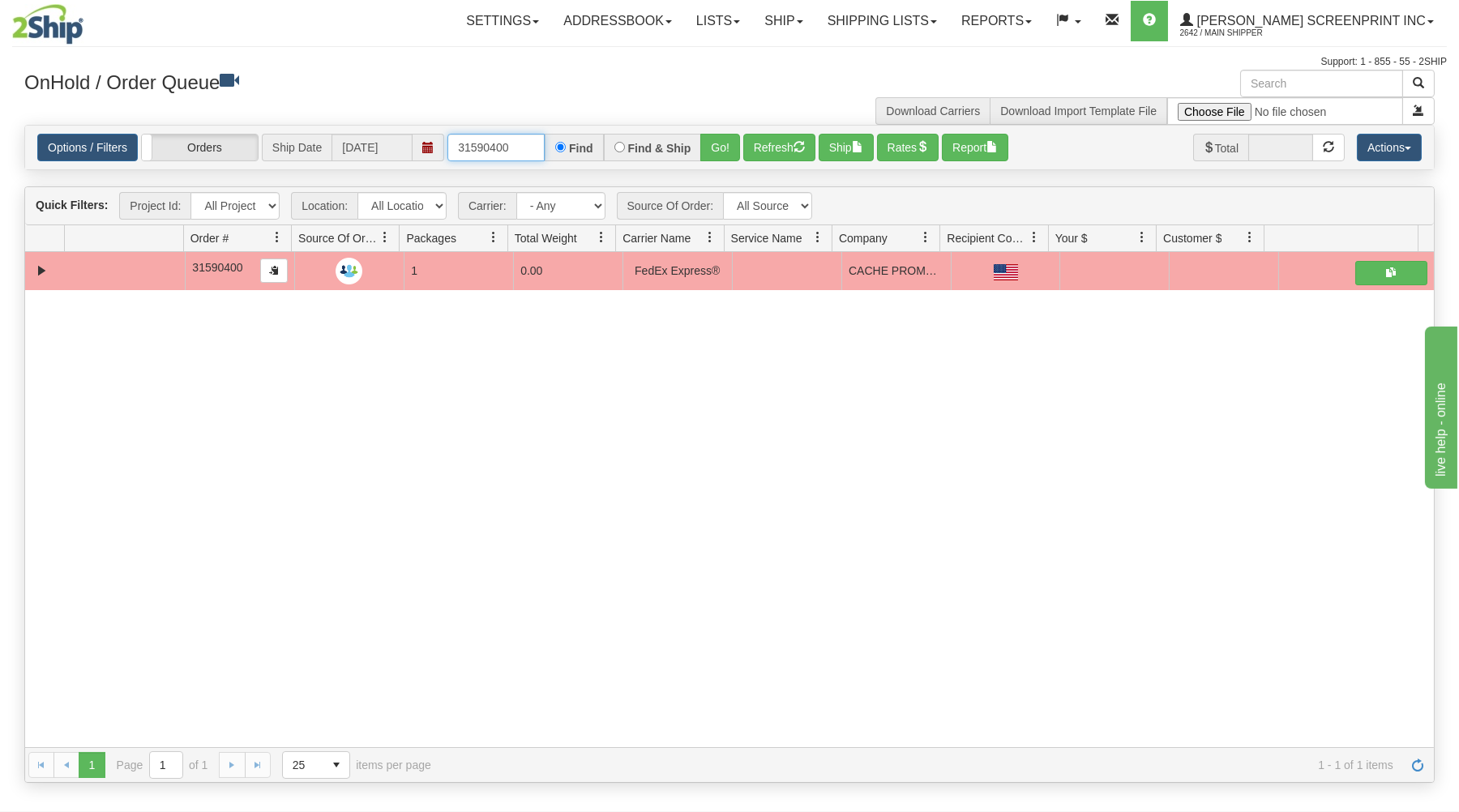
drag, startPoint x: 457, startPoint y: 149, endPoint x: 598, endPoint y: 127, distance: 142.7
click at [585, 137] on div "31590400 Find Find & Ship Go!" at bounding box center [594, 148] width 292 height 28
type input "31580367"
click at [721, 149] on button "Go!" at bounding box center [720, 148] width 40 height 28
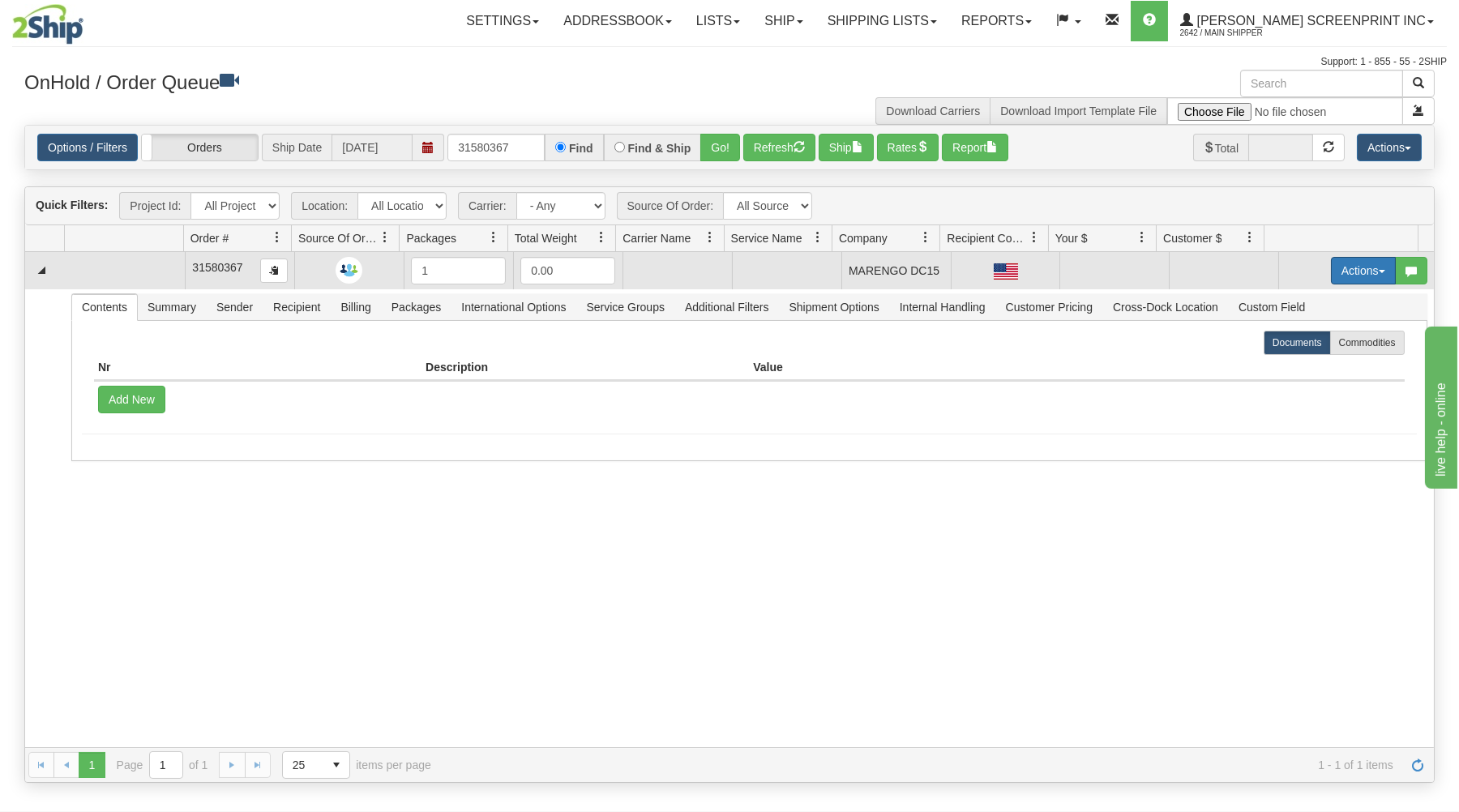
click at [1341, 270] on button "Actions" at bounding box center [1363, 270] width 65 height 28
click at [1319, 296] on link "Open" at bounding box center [1329, 301] width 130 height 21
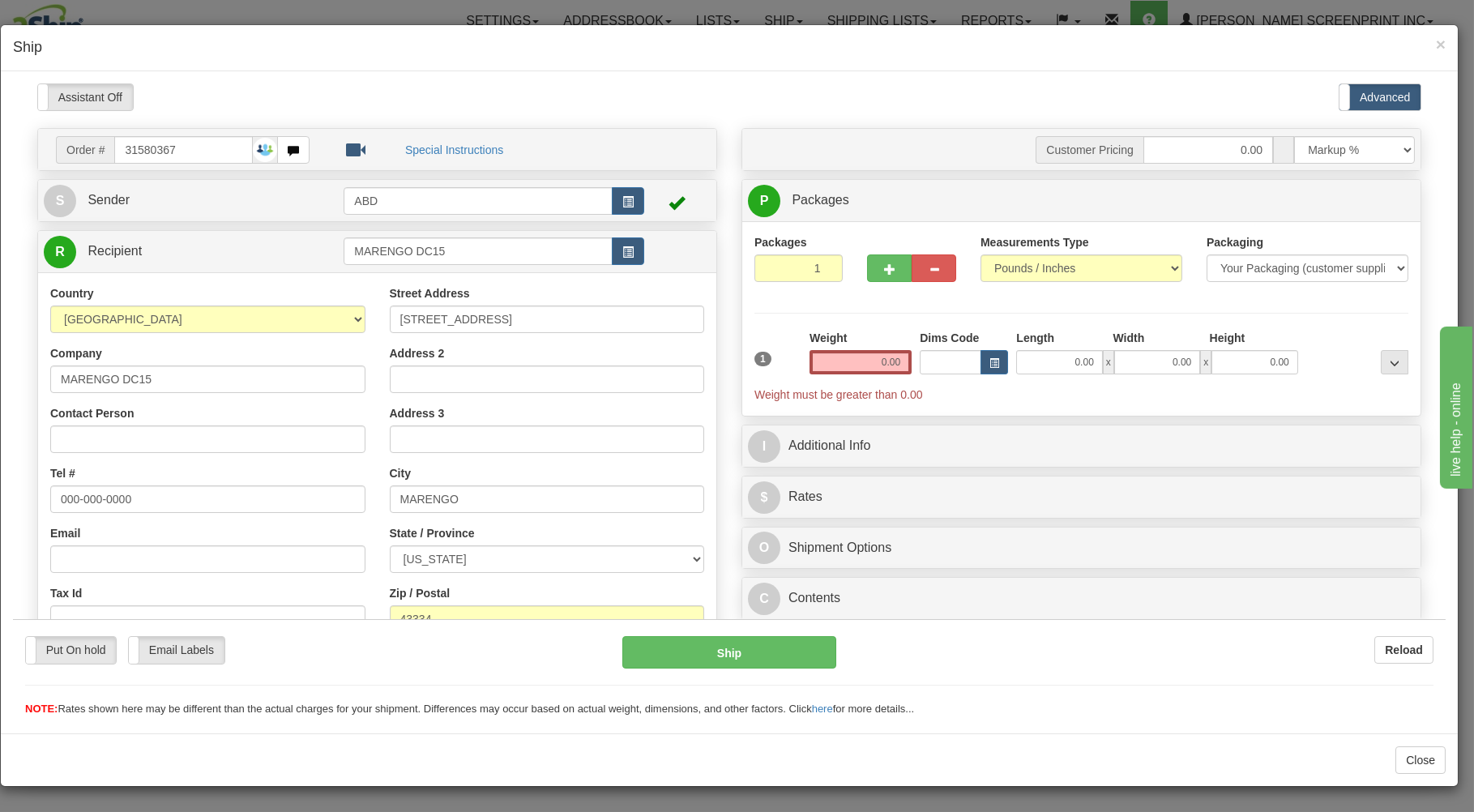
scroll to position [0, 0]
type input "14.40"
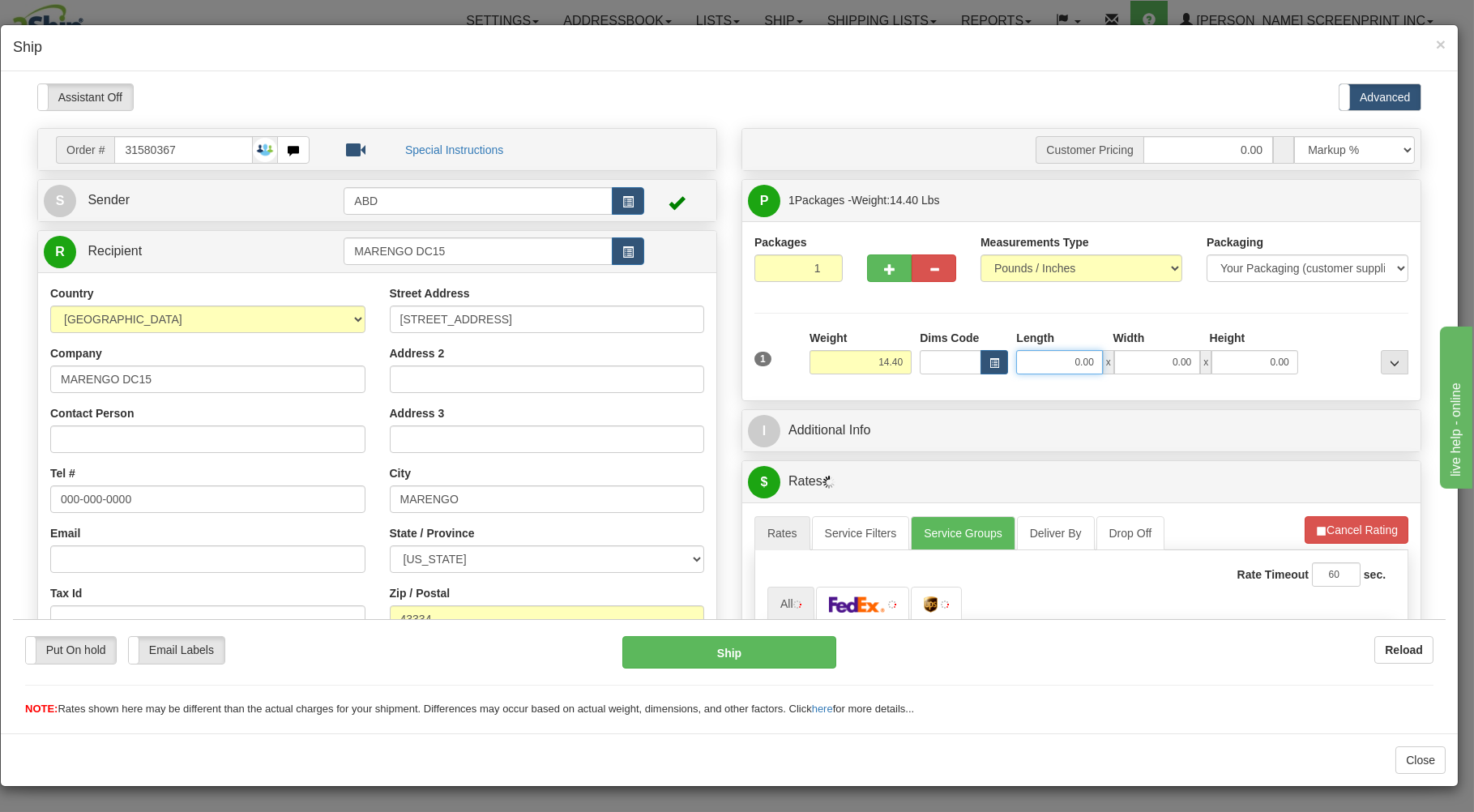
drag, startPoint x: 1050, startPoint y: 369, endPoint x: 1031, endPoint y: 322, distance: 50.7
click at [1051, 363] on input "0.00" at bounding box center [1059, 362] width 86 height 25
type input "26.00"
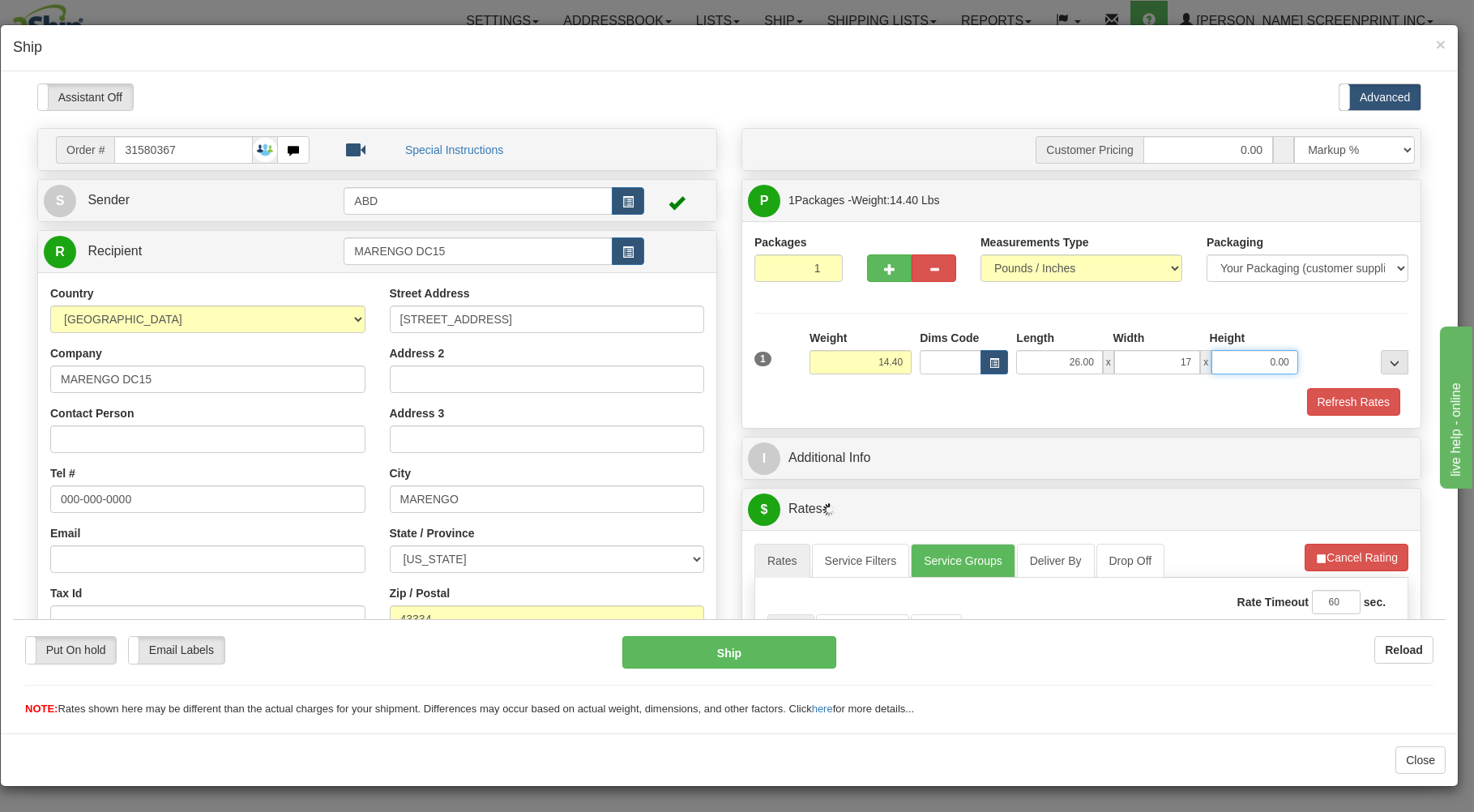
type input "17.00"
type input "4.00"
type input "14.40"
drag, startPoint x: 1056, startPoint y: 364, endPoint x: 1150, endPoint y: 346, distance: 95.7
click at [1102, 351] on input "26.00" at bounding box center [1059, 362] width 86 height 25
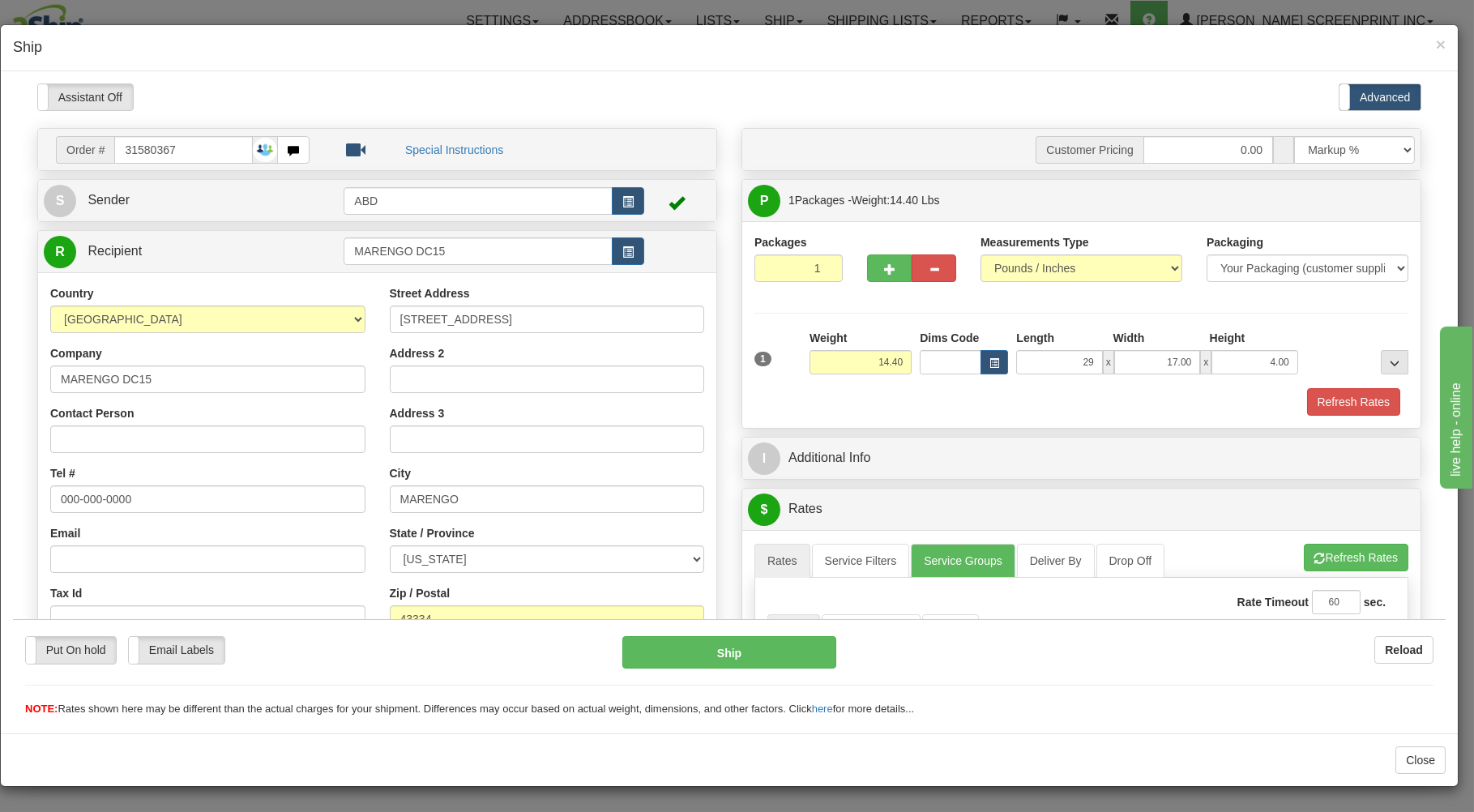
type input "29.00"
click at [1068, 394] on div "Refresh Rates" at bounding box center [1082, 401] width 662 height 28
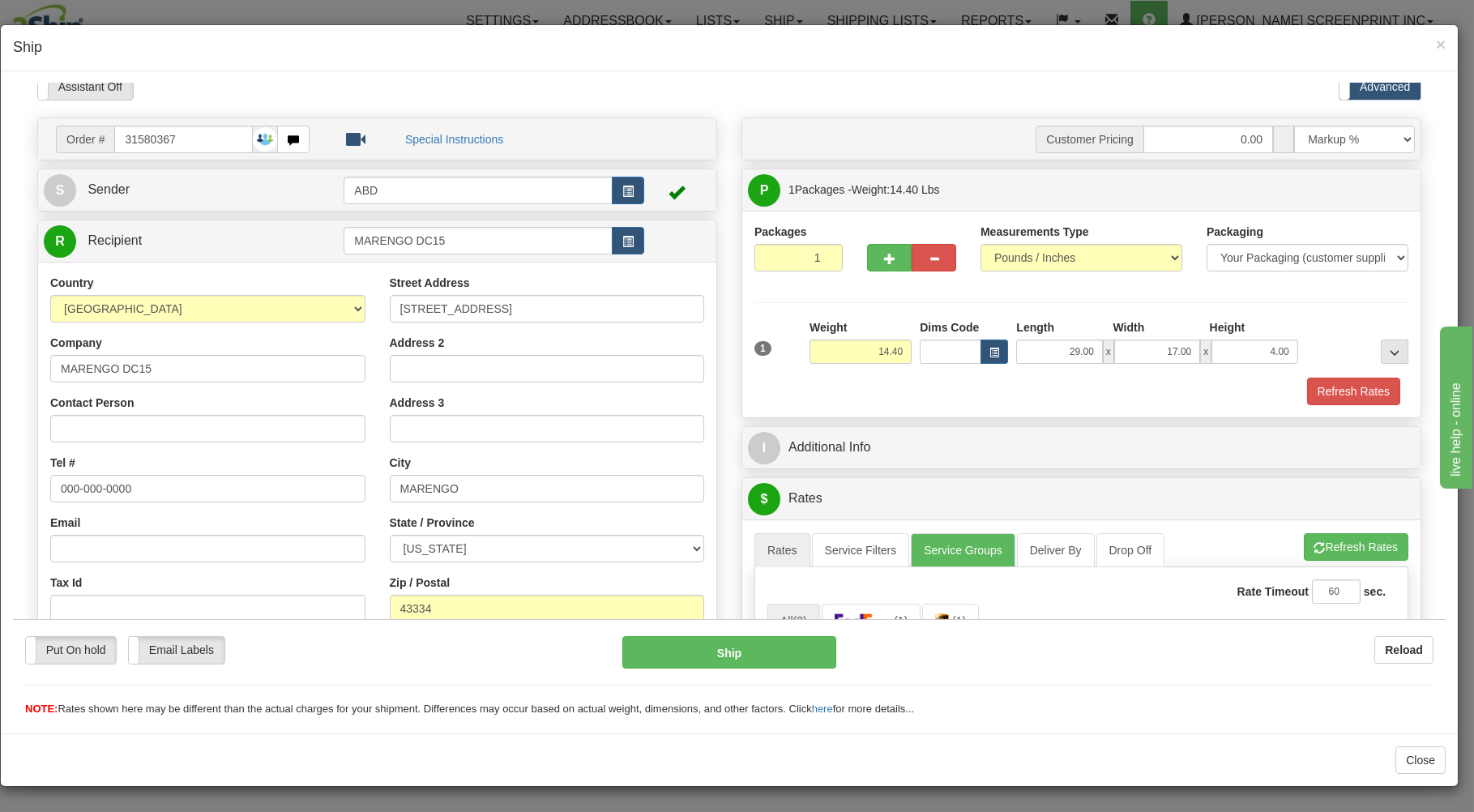
scroll to position [347, 0]
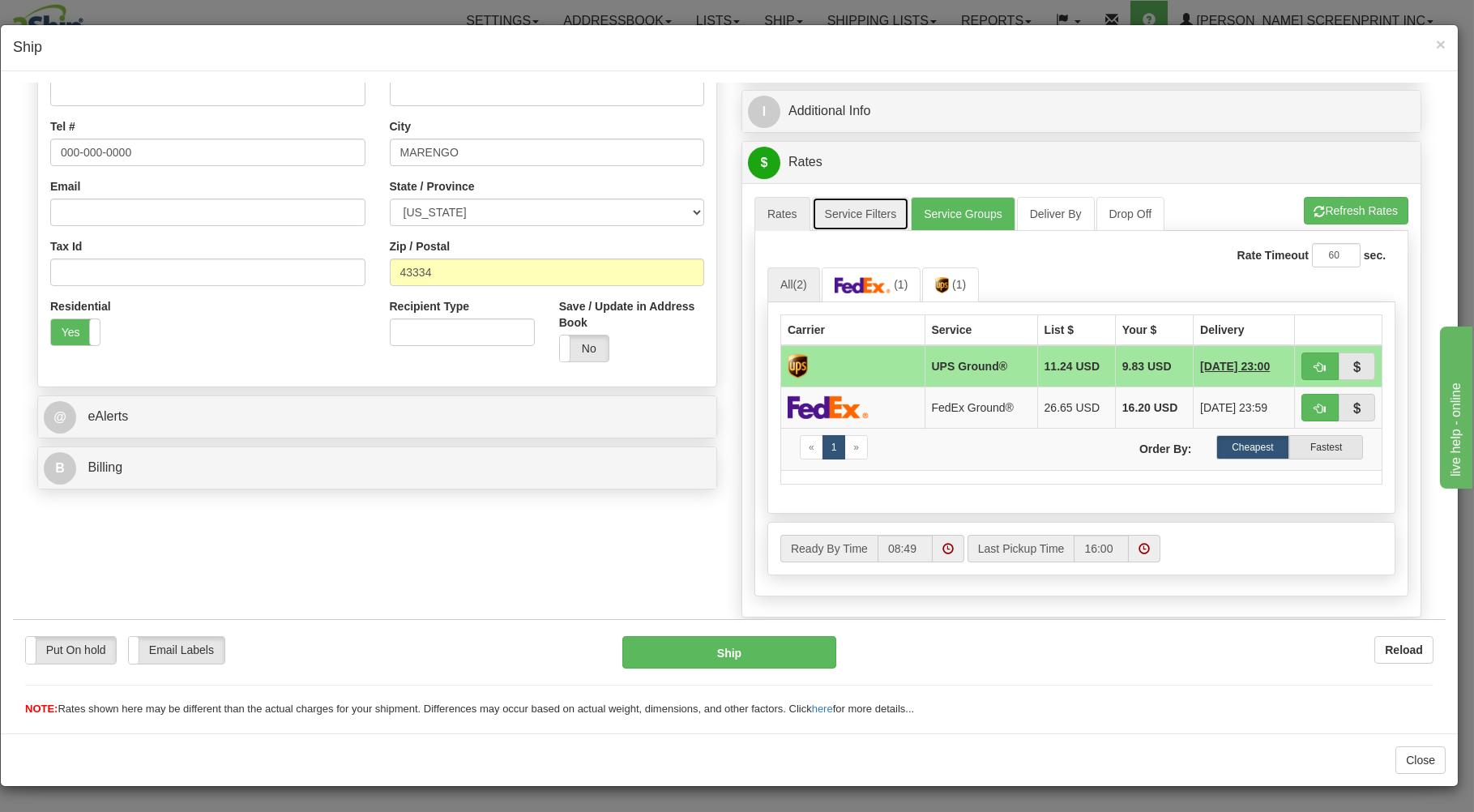
drag, startPoint x: 864, startPoint y: 216, endPoint x: 866, endPoint y: 229, distance: 13.2
click at [864, 217] on link "Service Filters" at bounding box center [861, 213] width 98 height 34
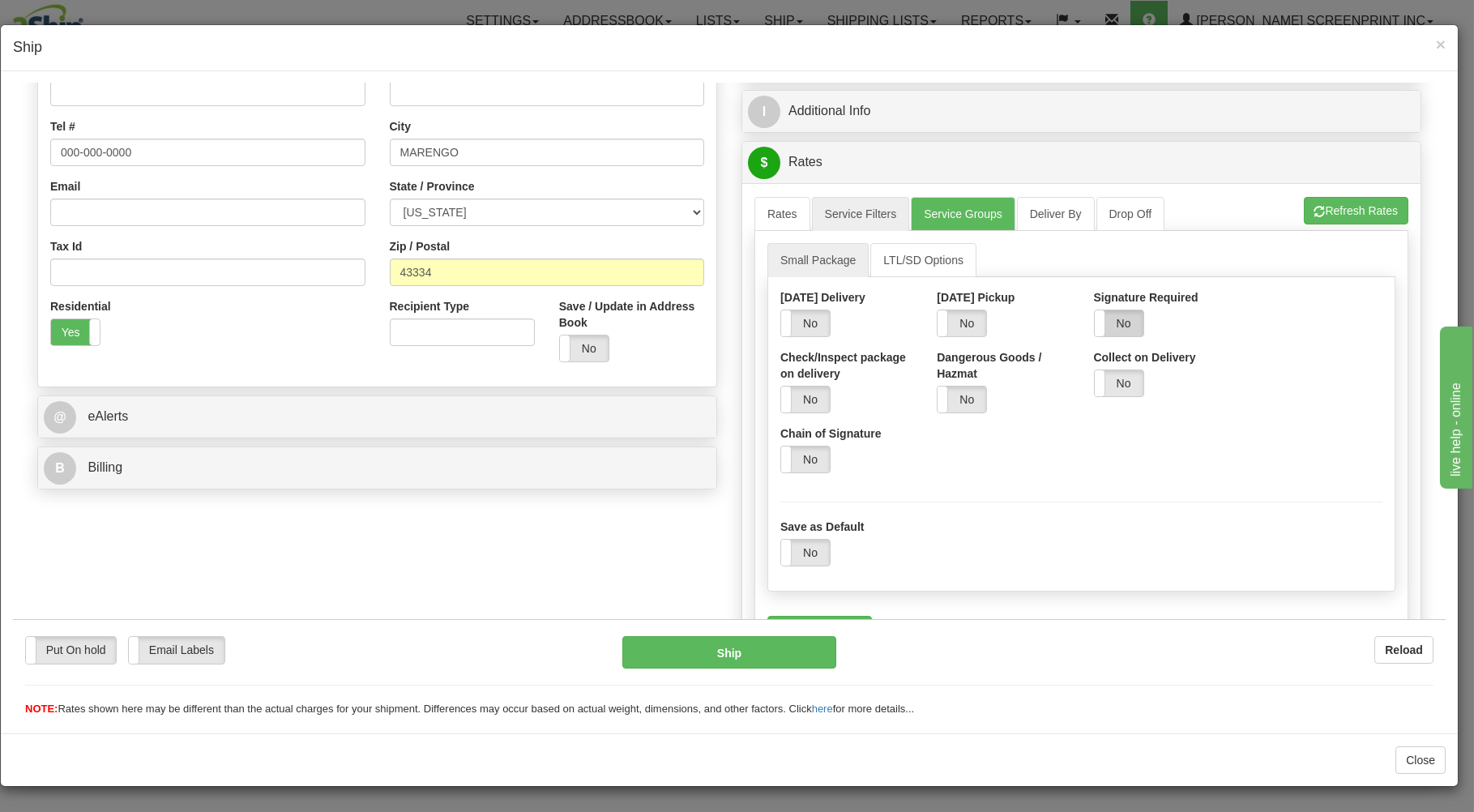
click at [1109, 323] on label "No" at bounding box center [1119, 323] width 49 height 26
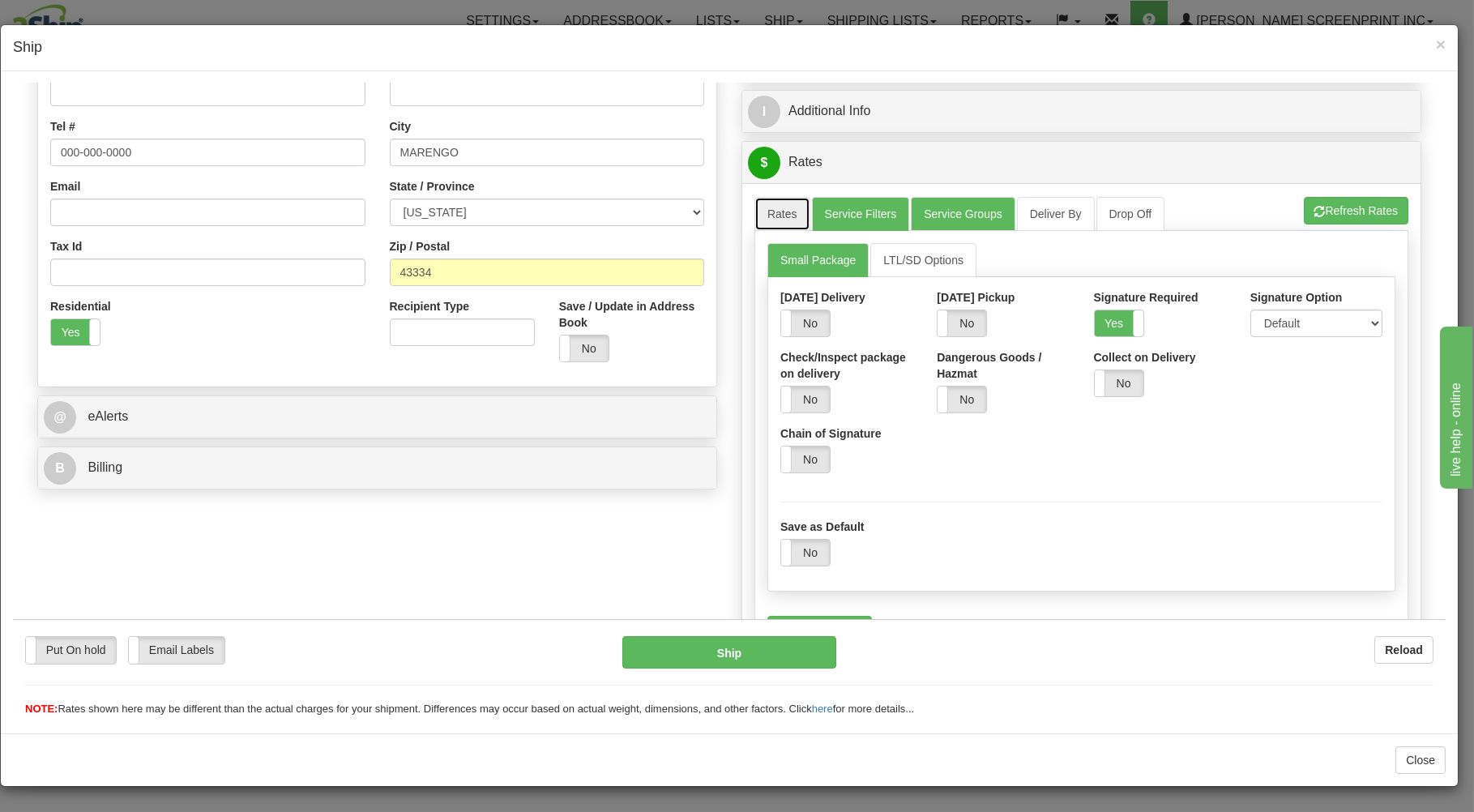
click at [771, 203] on link "Rates" at bounding box center [783, 213] width 56 height 34
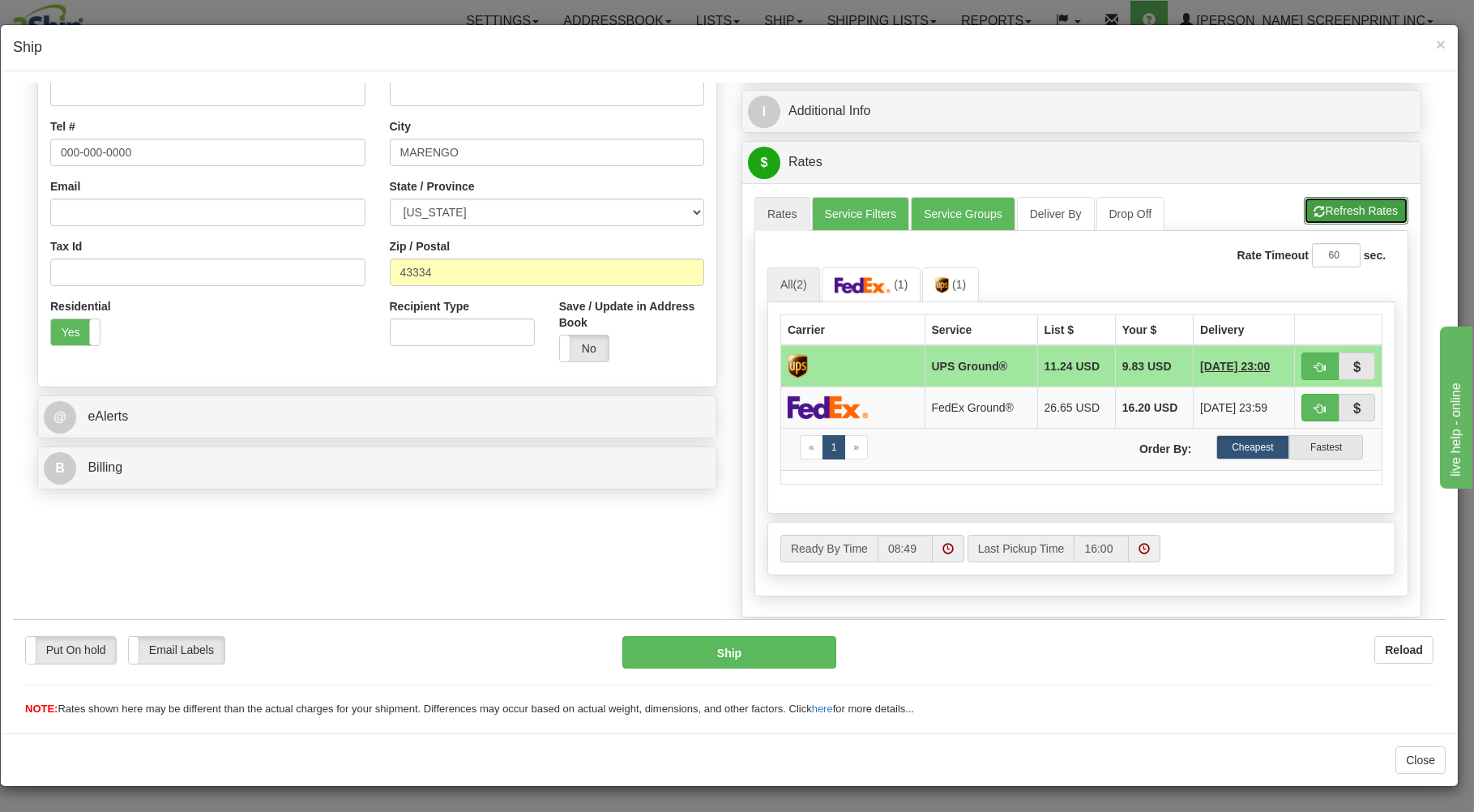
click at [1344, 203] on button "Refresh Rates" at bounding box center [1356, 210] width 105 height 28
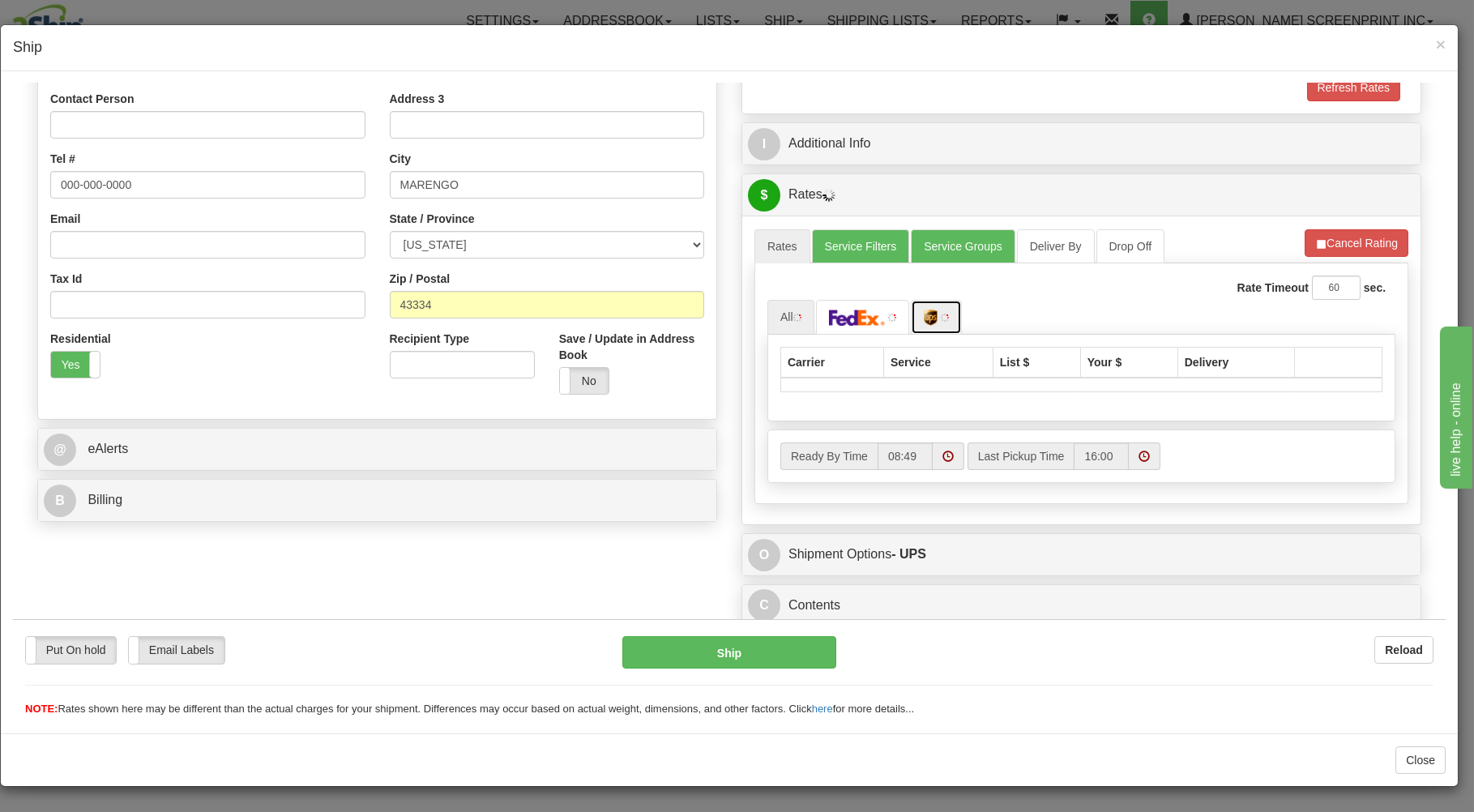
click at [927, 322] on img at bounding box center [931, 317] width 14 height 16
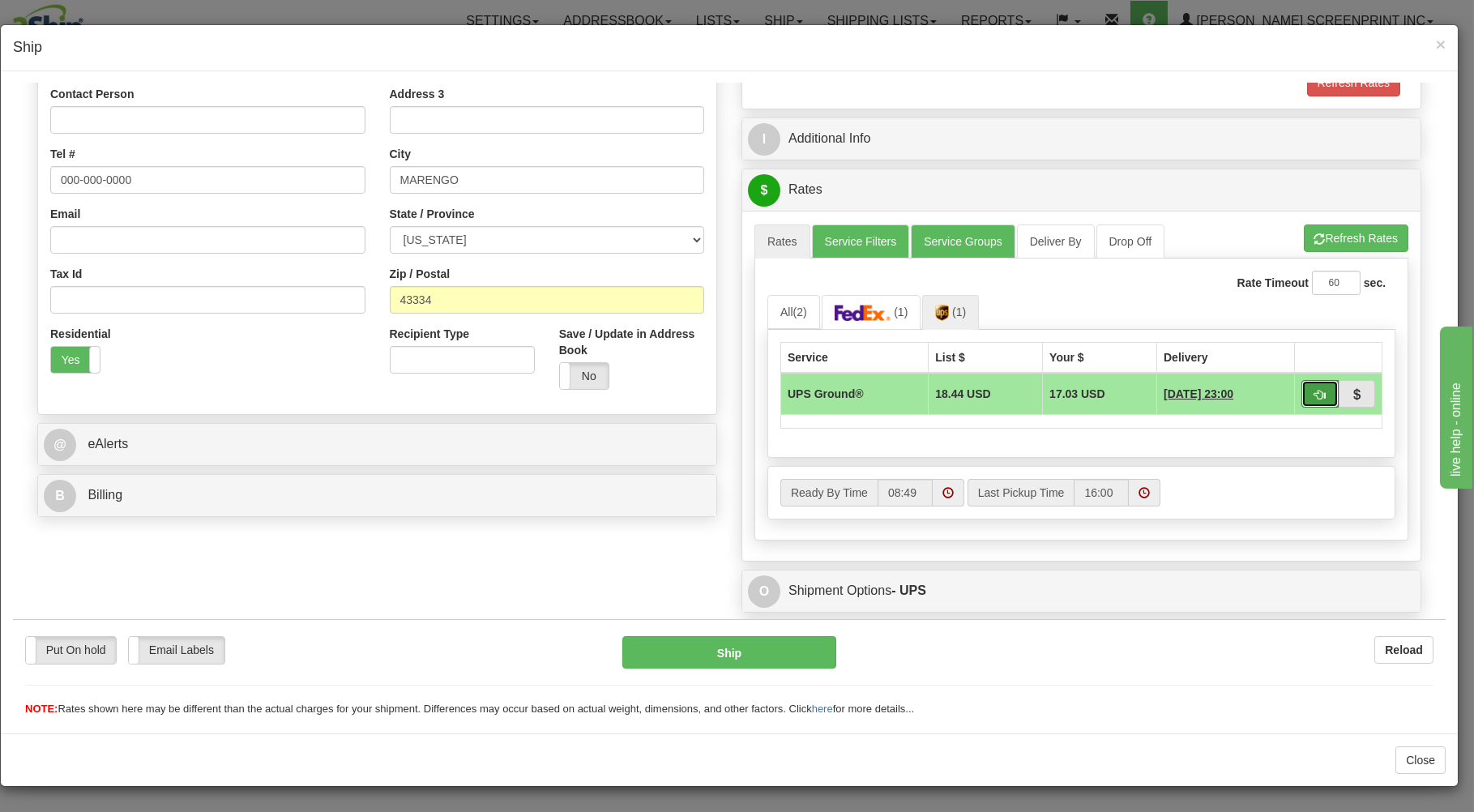
click at [1315, 391] on span "button" at bounding box center [1320, 394] width 11 height 11
type input "03"
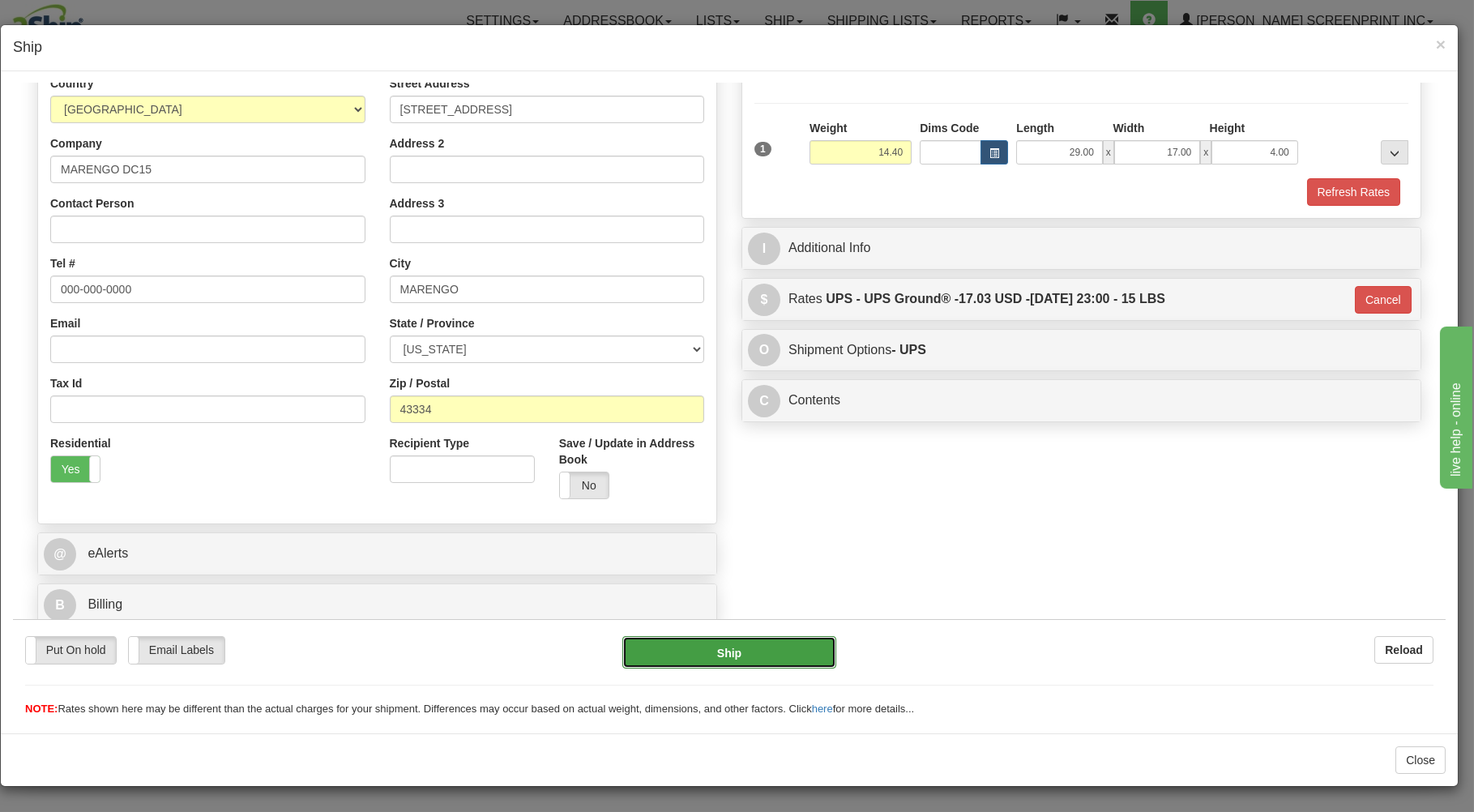
click at [779, 642] on button "Ship" at bounding box center [730, 652] width 215 height 33
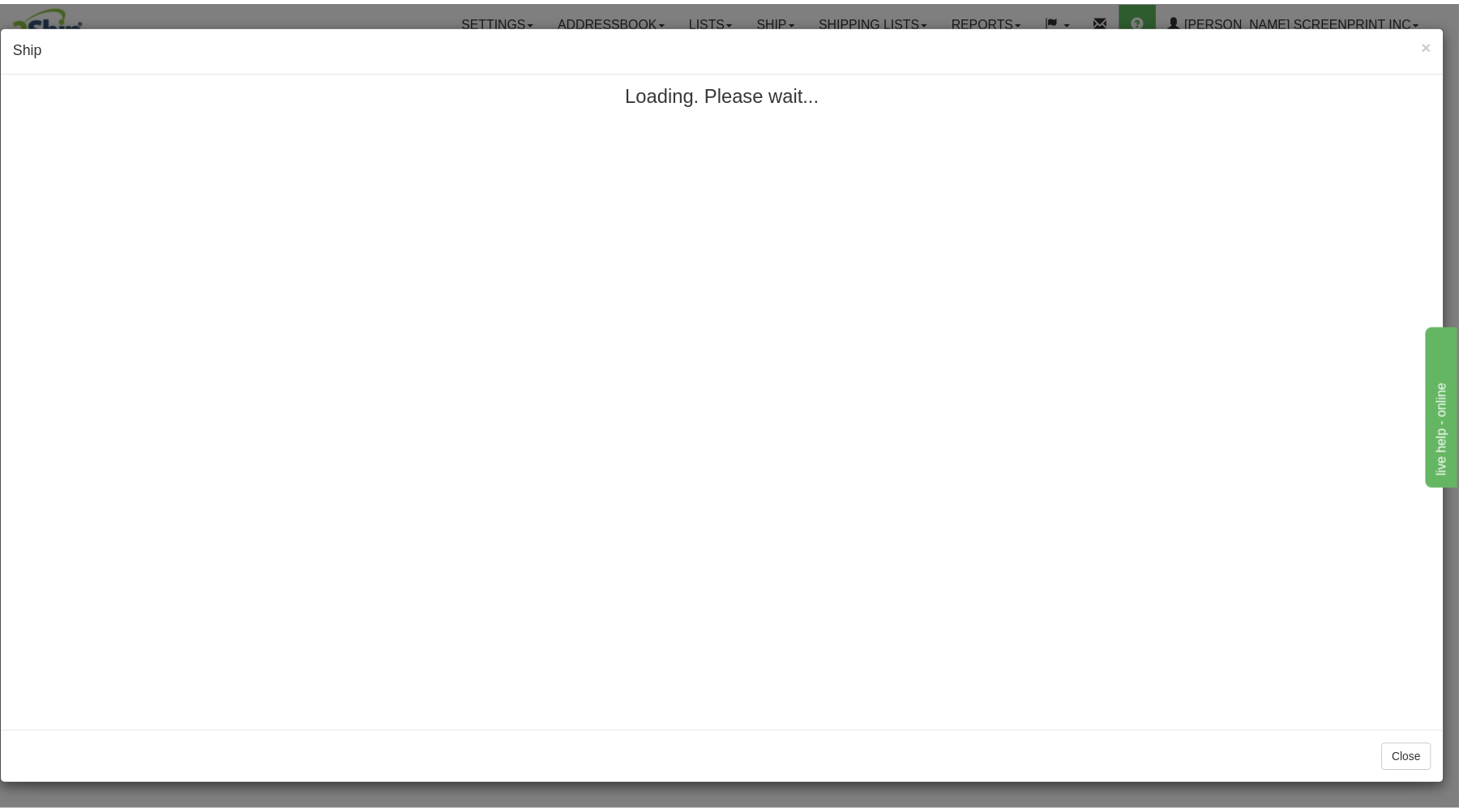
scroll to position [0, 0]
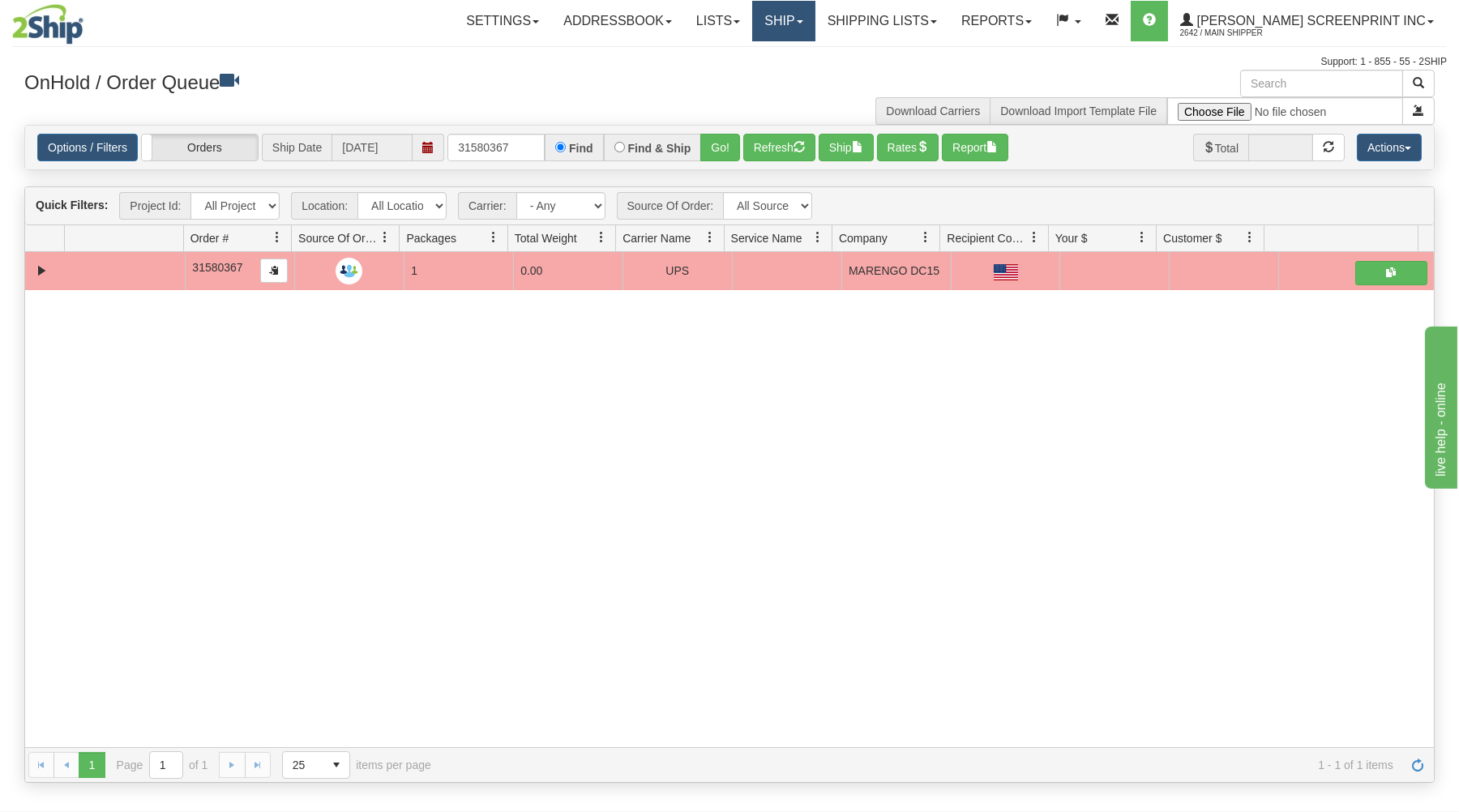
click at [814, 19] on link "Ship" at bounding box center [783, 21] width 62 height 41
click at [814, 73] on link "Ship Request" at bounding box center [741, 78] width 147 height 21
